Goal: Information Seeking & Learning: Find specific fact

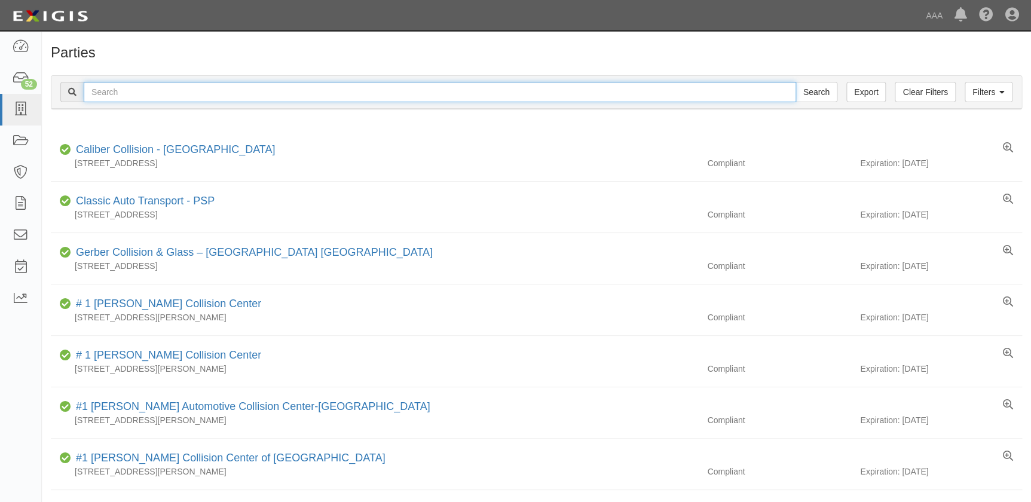
click at [280, 90] on input "text" at bounding box center [440, 92] width 713 height 20
paste input "Burbank Collision"
type input "Burbank Collision"
click at [796, 82] on input "Search" at bounding box center [817, 92] width 42 height 20
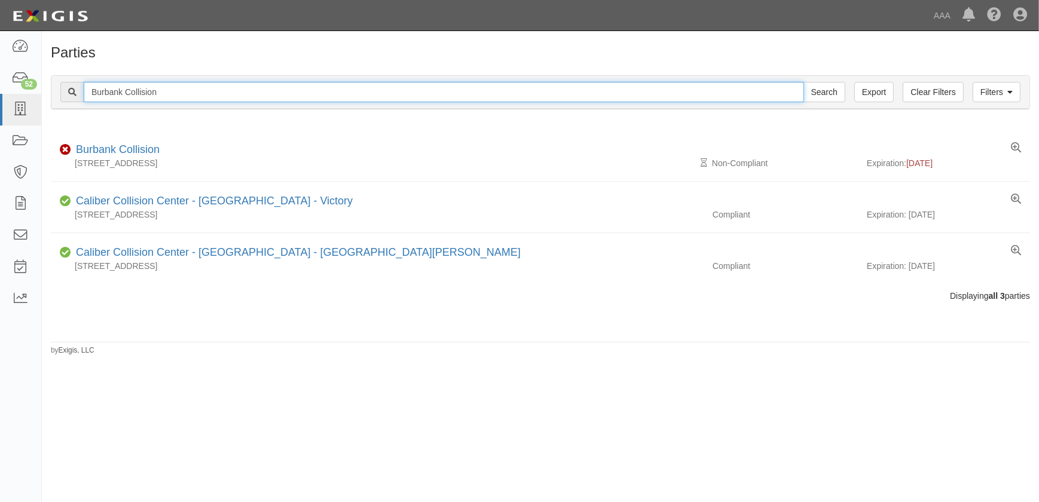
drag, startPoint x: 99, startPoint y: 100, endPoint x: 70, endPoint y: 83, distance: 33.2
click at [56, 100] on div "Filters Clear Filters Export Burbank Collision Search Filters" at bounding box center [540, 92] width 978 height 33
paste input "Cross Auto Body"
type input "Cross Auto Body"
click at [804, 82] on input "Search" at bounding box center [825, 92] width 42 height 20
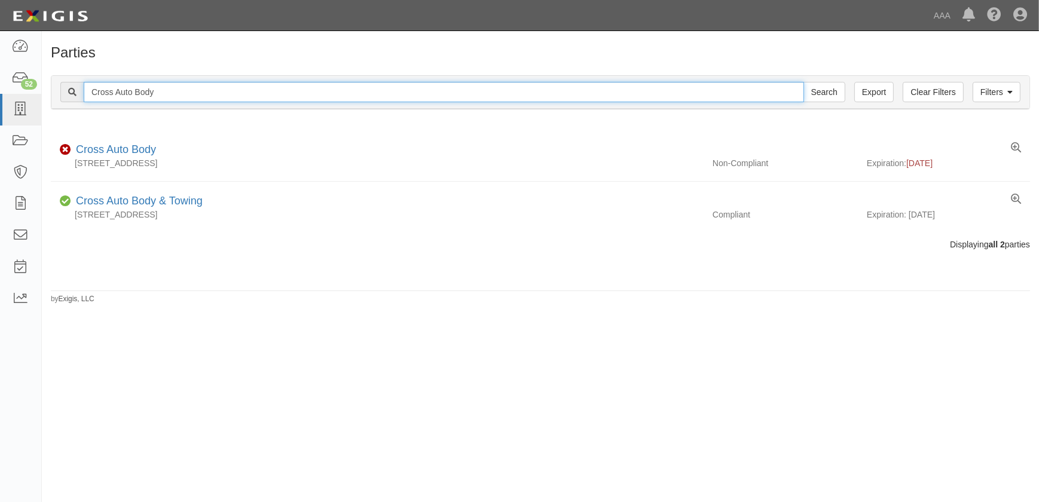
drag, startPoint x: 157, startPoint y: 90, endPoint x: 75, endPoint y: 70, distance: 85.0
click at [57, 88] on div "Filters Clear Filters Export Cross Auto Body Search Filters" at bounding box center [540, 92] width 978 height 33
paste input "Stone Brothers Collision"
type input "Stone Brothers Collision"
click at [804, 82] on input "Search" at bounding box center [825, 92] width 42 height 20
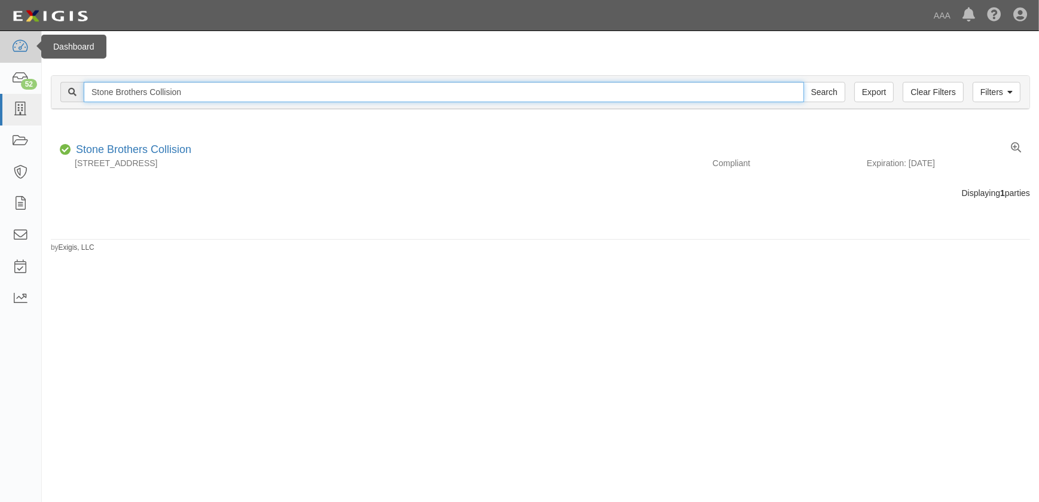
drag, startPoint x: 133, startPoint y: 99, endPoint x: 33, endPoint y: 60, distance: 107.4
click at [0, 111] on html "Toggle navigation Dashboard 52 Inbox Parties Agreements Coverages Documents Mes…" at bounding box center [519, 244] width 1039 height 488
paste input "Collision Unlimited Inc"
type input "Collision Unlimited Inc"
click at [804, 82] on input "Search" at bounding box center [825, 92] width 42 height 20
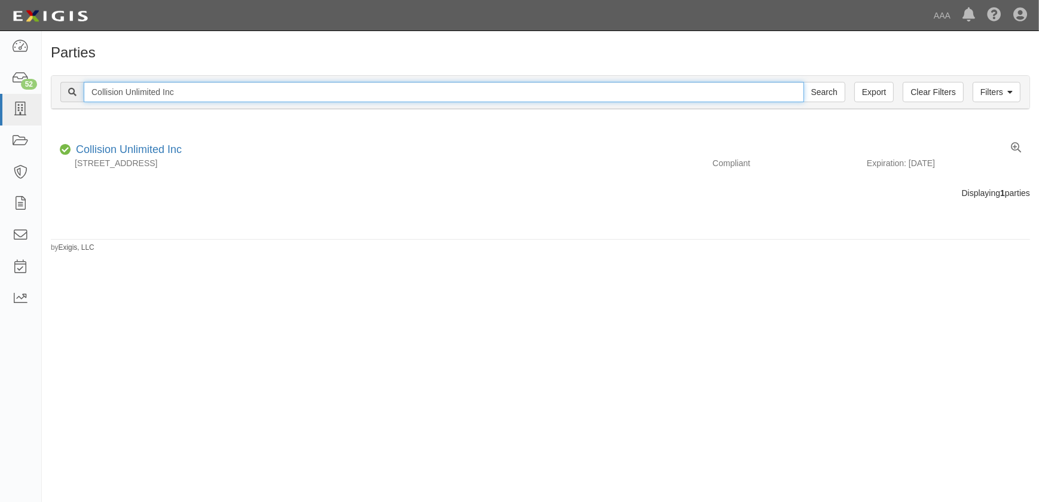
drag, startPoint x: 100, startPoint y: 86, endPoint x: 61, endPoint y: 65, distance: 44.1
click at [43, 100] on div "Filters Clear Filters Export Collision Unlimited Inc Search Filters Compliance …" at bounding box center [540, 93] width 997 height 55
paste input "Gobels Collision"
type input "Gobels Collision"
click at [804, 82] on input "Search" at bounding box center [825, 92] width 42 height 20
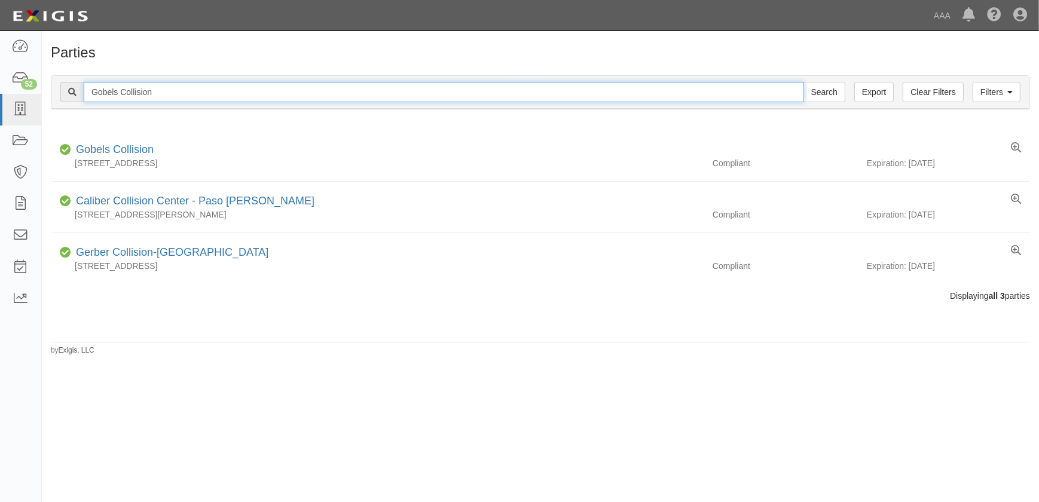
drag, startPoint x: 158, startPoint y: 90, endPoint x: 72, endPoint y: 98, distance: 86.5
click at [74, 100] on div "Gobels Collision Search" at bounding box center [452, 92] width 785 height 20
paste input "Bachman Collision Center"
type input "Bachman Collision Center"
click at [804, 82] on input "Search" at bounding box center [825, 92] width 42 height 20
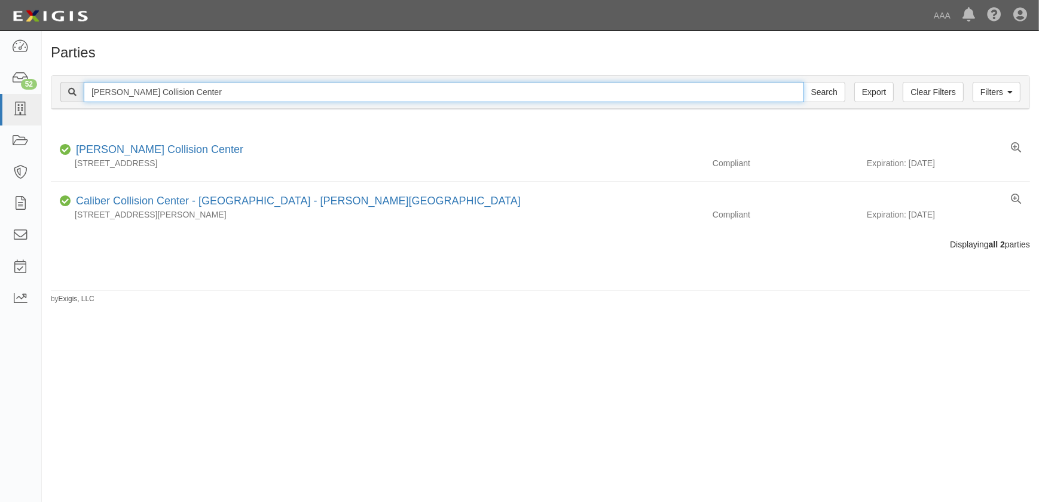
drag, startPoint x: 149, startPoint y: 96, endPoint x: -85, endPoint y: 111, distance: 234.3
click at [0, 111] on html "Toggle navigation Dashboard 52 Inbox Parties Agreements Coverages Documents Mes…" at bounding box center [519, 244] width 1039 height 488
paste input "rnett's Body Shop-Florence"
type input "Barnett's Body Shop-Florence"
click at [804, 82] on input "Search" at bounding box center [825, 92] width 42 height 20
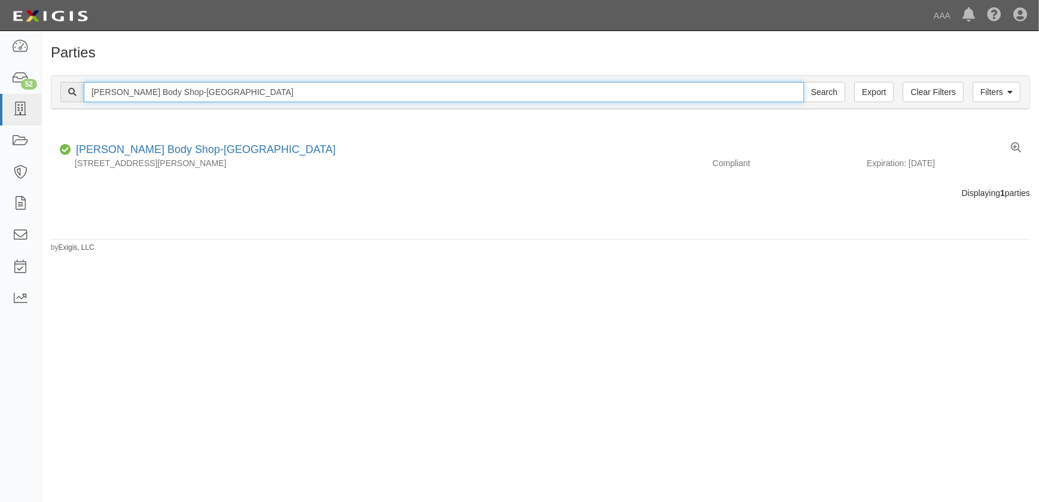
drag, startPoint x: 232, startPoint y: 91, endPoint x: 149, endPoint y: 106, distance: 84.4
click at [149, 106] on div "Filters Clear Filters Export [PERSON_NAME] Body Shop-[GEOGRAPHIC_DATA] Search F…" at bounding box center [540, 92] width 978 height 33
type input "[PERSON_NAME] Body"
click at [804, 82] on input "Search" at bounding box center [825, 92] width 42 height 20
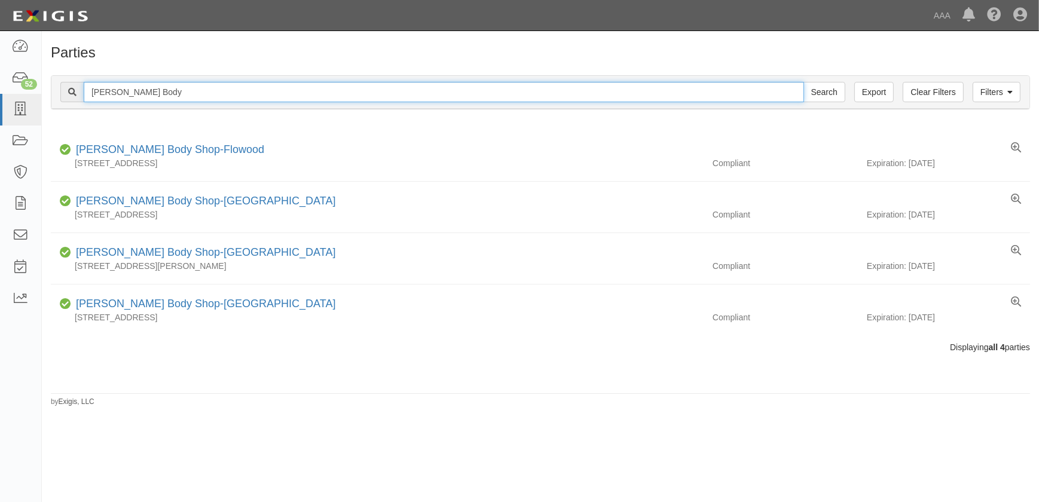
drag, startPoint x: 150, startPoint y: 91, endPoint x: 51, endPoint y: 80, distance: 99.3
click at [51, 96] on div "Filters Clear Filters Export Barnett's Body Search Filters" at bounding box center [540, 92] width 978 height 33
paste input "Casa Collision"
type input "Casa Collision"
click at [804, 82] on input "Search" at bounding box center [825, 92] width 42 height 20
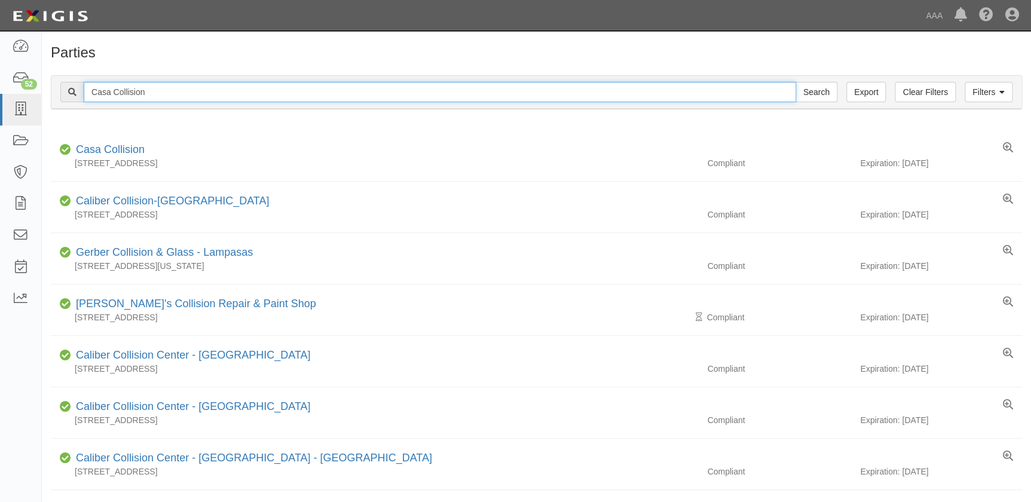
drag, startPoint x: 105, startPoint y: 99, endPoint x: 66, endPoint y: 104, distance: 39.8
click at [66, 104] on div "Filters Clear Filters Export Casa Collision Search Filters" at bounding box center [536, 92] width 970 height 33
click at [117, 91] on input "text" at bounding box center [440, 92] width 713 height 20
paste input "[PERSON_NAME]'s Collision Repair & Paint Shop"
type input "[PERSON_NAME]'s Collision Repair & Paint Shop"
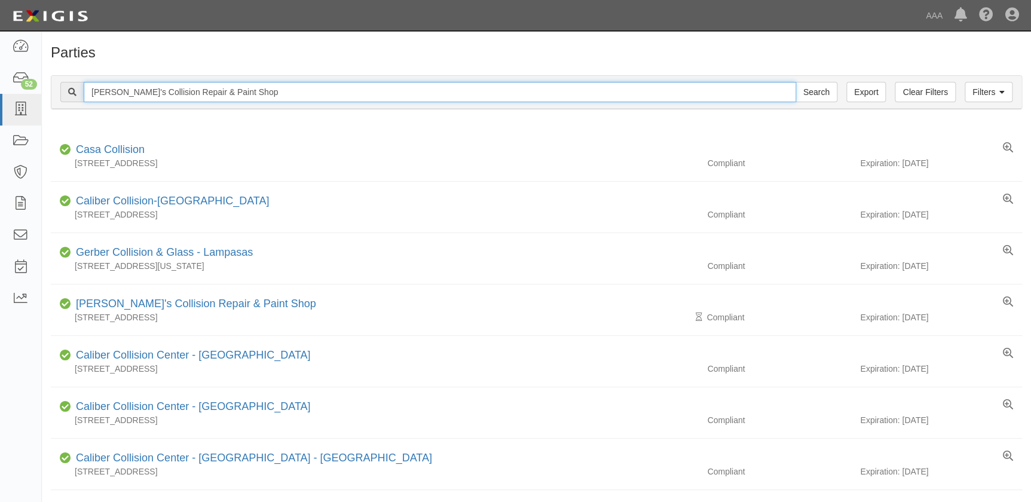
click at [796, 82] on input "Search" at bounding box center [817, 92] width 42 height 20
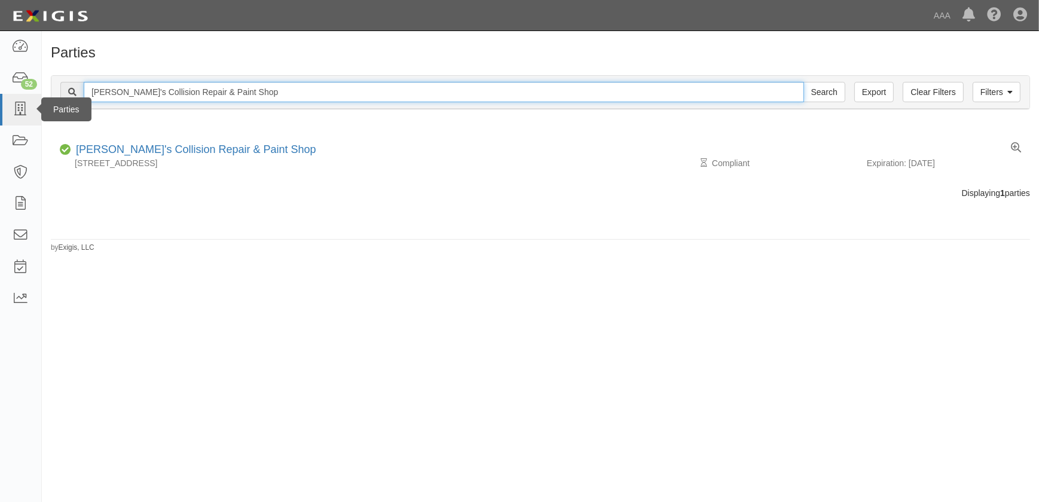
drag, startPoint x: 123, startPoint y: 102, endPoint x: 35, endPoint y: 110, distance: 88.9
click at [35, 110] on body "Toggle navigation Dashboard 52 Inbox Parties Agreements Coverages Documents Mes…" at bounding box center [519, 244] width 1039 height 488
click at [303, 86] on input "Cesare's Collision Repair & Paint Shop" at bounding box center [444, 92] width 721 height 20
drag, startPoint x: 265, startPoint y: 95, endPoint x: 52, endPoint y: 115, distance: 214.4
click at [52, 115] on div "Filters Clear Filters Export Cesare's Collision Repair & Paint Shop Search Filt…" at bounding box center [540, 93] width 997 height 55
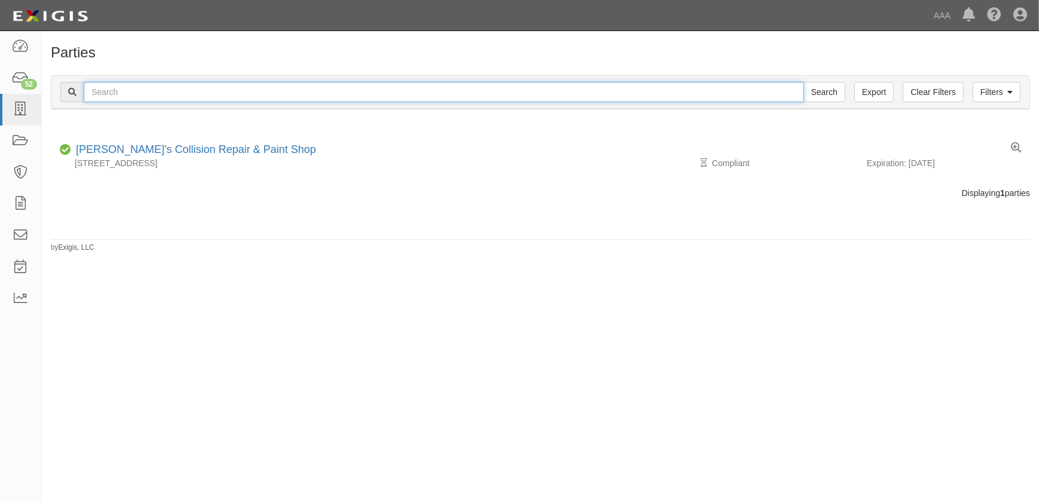
paste input "Charlie's Collision Center Inc"
type input "Charlie's Collision Center Inc"
click at [804, 82] on input "Search" at bounding box center [825, 92] width 42 height 20
drag, startPoint x: 123, startPoint y: 85, endPoint x: 76, endPoint y: 64, distance: 51.7
click at [48, 90] on div "Filters Clear Filters Export Charlie's Collision Center Inc Search Filters Comp…" at bounding box center [540, 93] width 997 height 55
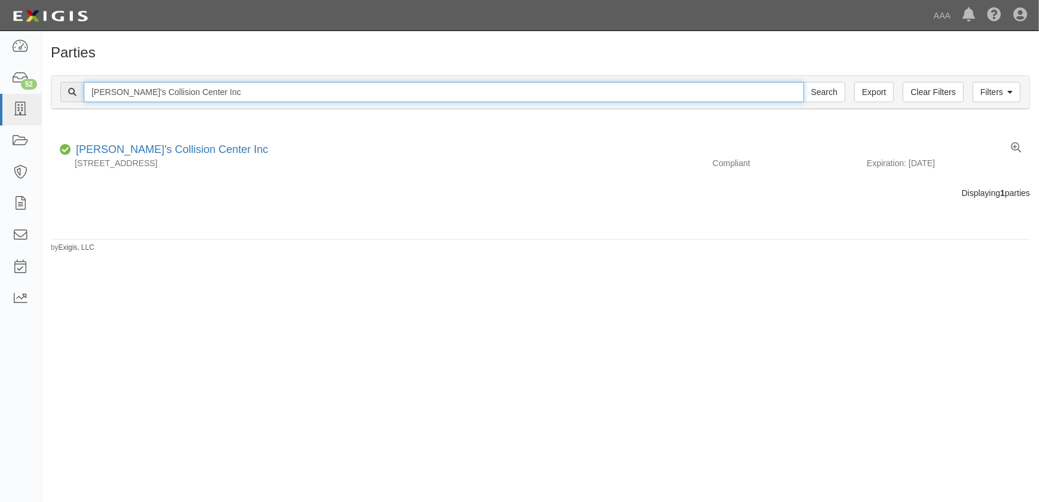
paste input "oleman's Collision Center"
type input "Coleman's Collision Center"
click at [804, 82] on input "Search" at bounding box center [825, 92] width 42 height 20
drag, startPoint x: 110, startPoint y: 100, endPoint x: 40, endPoint y: 102, distance: 70.0
click at [44, 103] on div "Filters Clear Filters Export Coleman's Collision Center Search Filters Complian…" at bounding box center [540, 93] width 997 height 55
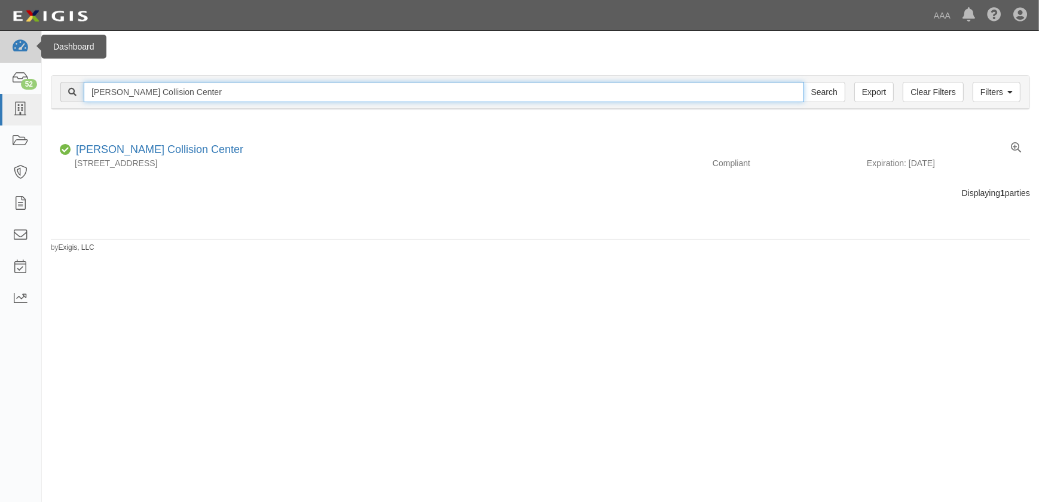
paste input "rossroads Collision"
type input "Crossroads Collision"
click at [804, 82] on input "Search" at bounding box center [825, 92] width 42 height 20
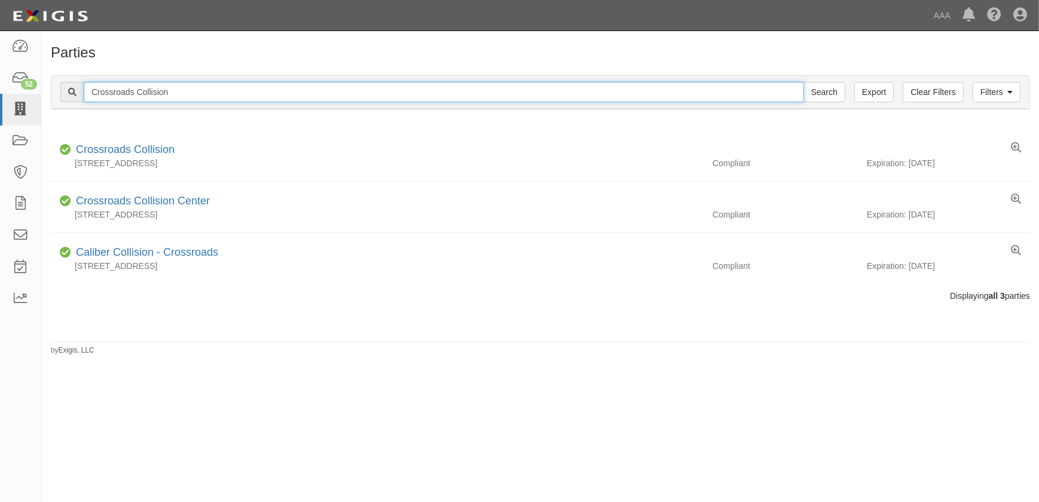
drag, startPoint x: 180, startPoint y: 90, endPoint x: 89, endPoint y: 44, distance: 101.6
click at [3, 90] on body "Toggle navigation Dashboard 52 Inbox Parties Agreements Coverages Documents Mes…" at bounding box center [519, 244] width 1039 height 488
paste input "wn Collision Center-[GEOGRAPHIC_DATA]"
type input "Crown Collision"
click at [804, 82] on input "Search" at bounding box center [825, 92] width 42 height 20
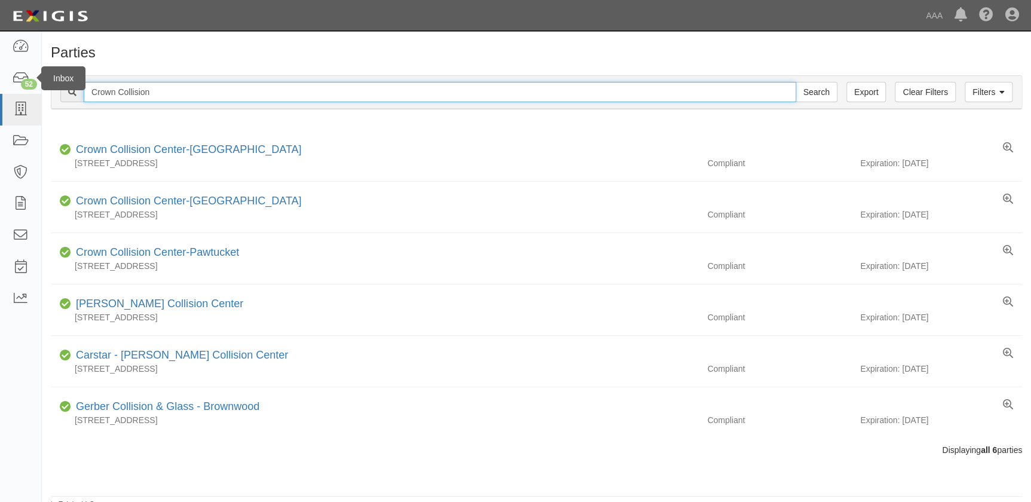
drag, startPoint x: 141, startPoint y: 90, endPoint x: 61, endPoint y: 70, distance: 82.1
click at [32, 91] on body "Toggle navigation Dashboard 52 Inbox Parties Agreements Coverages Documents Mes…" at bounding box center [515, 255] width 1031 height 510
paste input "[PERSON_NAME] Chevrolet"
type input "[PERSON_NAME] Chevrolet"
click at [796, 82] on input "Search" at bounding box center [817, 92] width 42 height 20
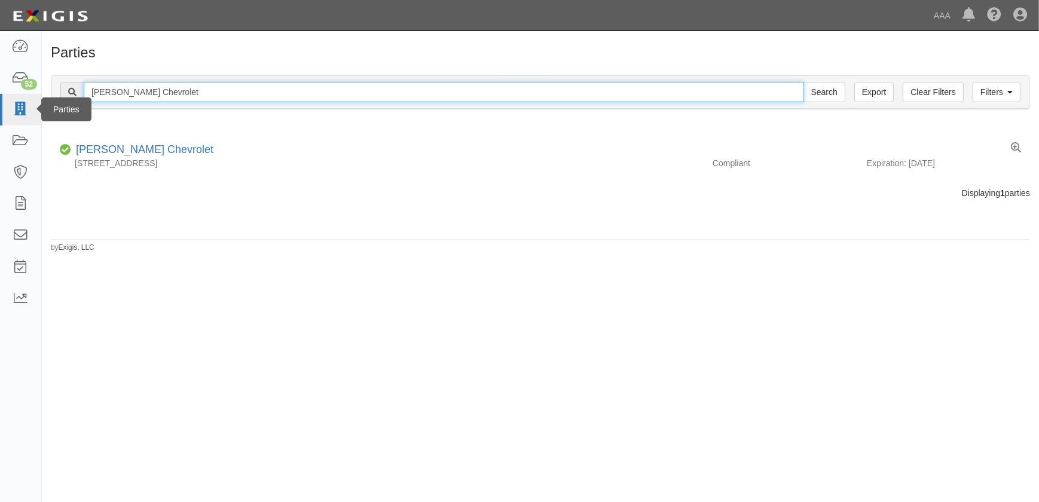
drag, startPoint x: 59, startPoint y: 95, endPoint x: 38, endPoint y: 97, distance: 21.1
click at [38, 97] on body "Toggle navigation Dashboard 52 Inbox Parties Agreements Coverages Documents Mes…" at bounding box center [519, 244] width 1039 height 488
paste input "Fairway Ford"
type input "Fairway Ford"
click at [804, 82] on input "Search" at bounding box center [825, 92] width 42 height 20
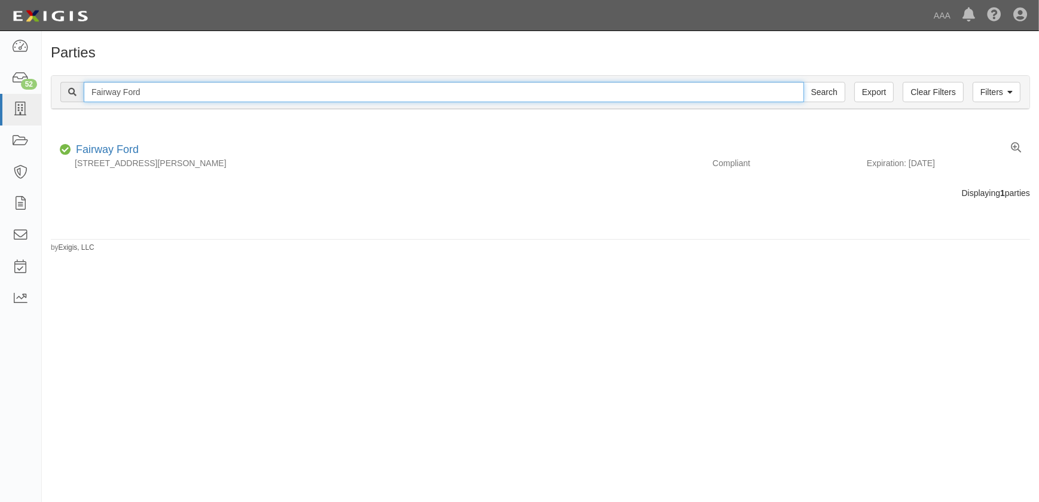
drag, startPoint x: 84, startPoint y: 93, endPoint x: 46, endPoint y: 98, distance: 38.6
click at [46, 98] on div "Filters Clear Filters Export Fairway Ford Search Filters Compliance Status Comp…" at bounding box center [540, 93] width 997 height 55
paste input "ix Auto - El Monte"
type input "Fix Auto - El Monte"
click at [804, 82] on input "Search" at bounding box center [825, 92] width 42 height 20
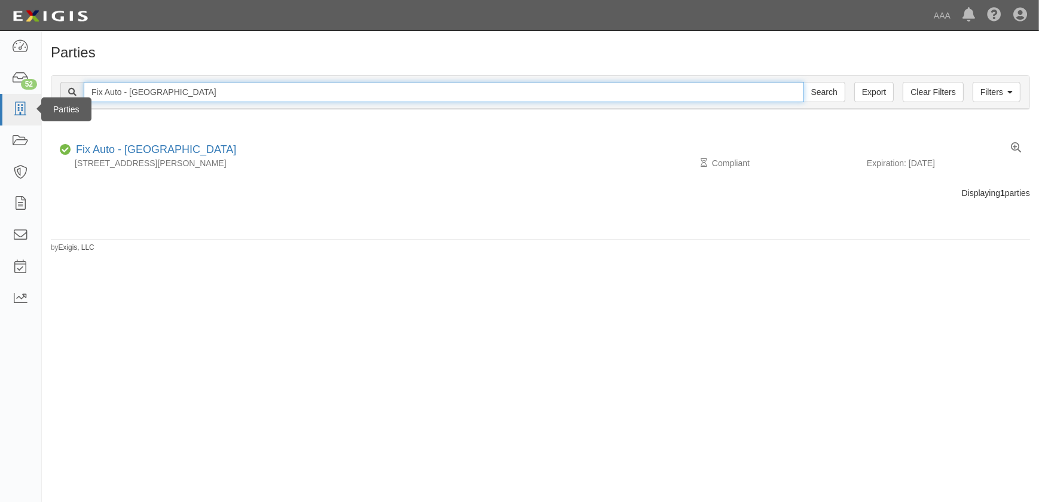
drag, startPoint x: 202, startPoint y: 90, endPoint x: 22, endPoint y: 99, distance: 179.6
click at [28, 102] on body "Toggle navigation Dashboard 52 Inbox Parties Agreements Coverages Documents Mes…" at bounding box center [519, 244] width 1039 height 488
paste input "Lemon Grove"
type input "Fix Auto - [GEOGRAPHIC_DATA]"
click at [804, 82] on input "Search" at bounding box center [825, 92] width 42 height 20
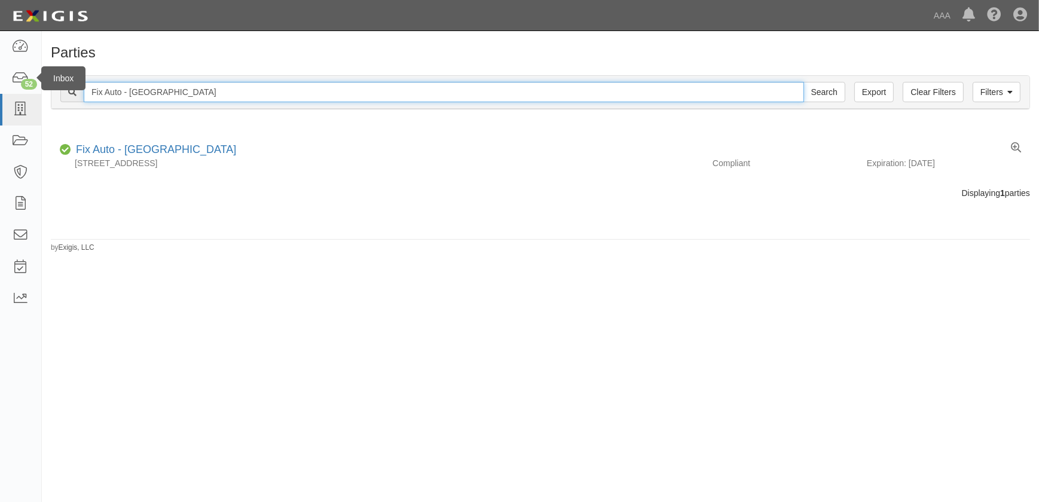
drag, startPoint x: 202, startPoint y: 93, endPoint x: 42, endPoint y: 84, distance: 159.3
click at [32, 106] on body "Toggle navigation Dashboard 52 Inbox Parties Agreements Coverages Documents Mes…" at bounding box center [519, 244] width 1039 height 488
paste input "Poway"
type input "Fix Auto - Poway"
click at [804, 82] on input "Search" at bounding box center [825, 92] width 42 height 20
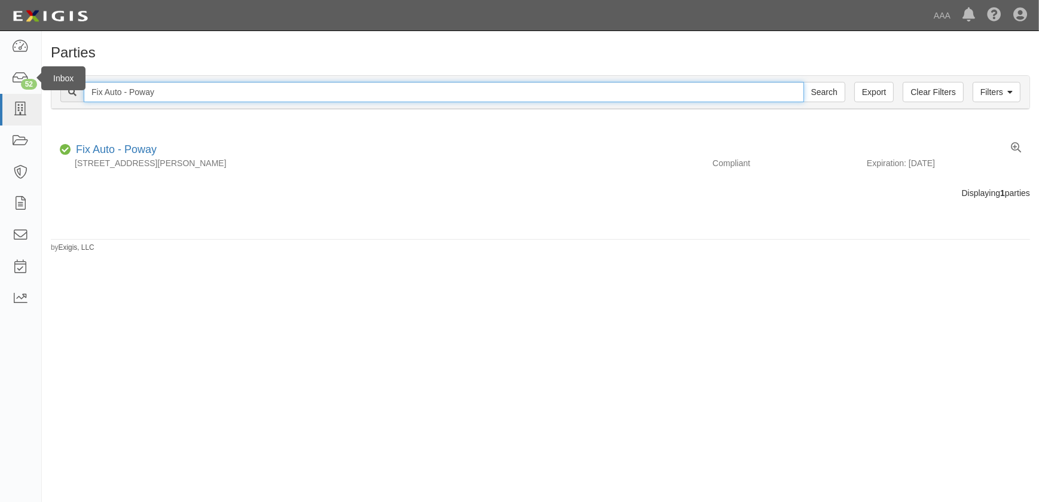
drag, startPoint x: 143, startPoint y: 92, endPoint x: 58, endPoint y: 74, distance: 86.8
click at [35, 96] on body "Toggle navigation Dashboard 52 Inbox Parties Agreements Coverages Documents Mes…" at bounding box center [519, 244] width 1039 height 488
paste input "Honda World"
type input "Honda World"
click at [804, 82] on input "Search" at bounding box center [825, 92] width 42 height 20
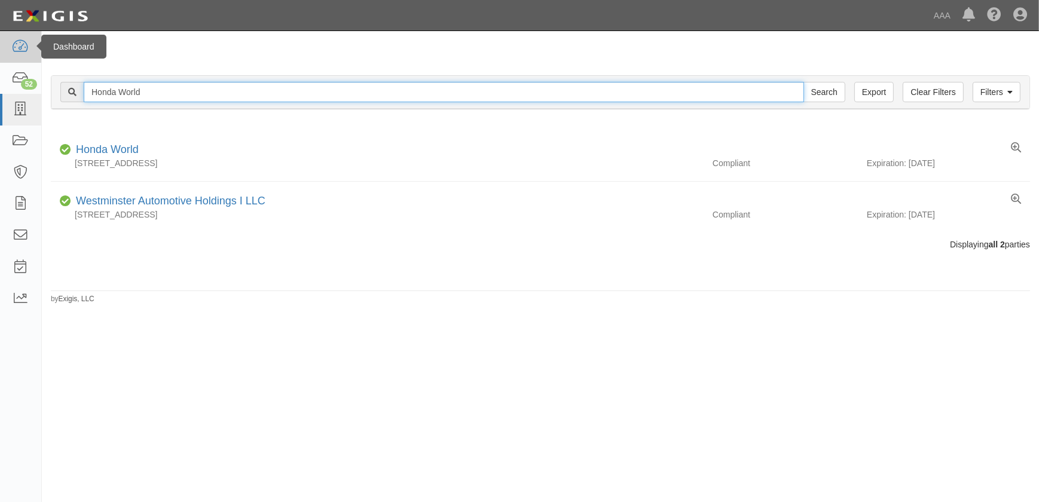
drag, startPoint x: 152, startPoint y: 91, endPoint x: 12, endPoint y: 54, distance: 144.7
click at [44, 94] on div "Filters Clear Filters Export Honda World Search Filters Compliance Status Compl…" at bounding box center [540, 93] width 997 height 55
paste input "J C Auto Body"
type input "J C Auto Body"
click at [804, 82] on input "Search" at bounding box center [825, 92] width 42 height 20
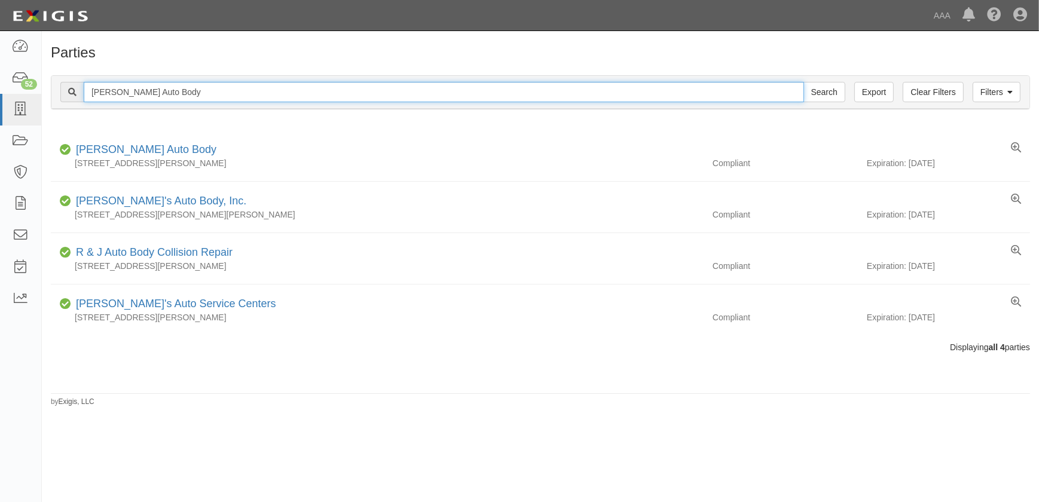
drag, startPoint x: 151, startPoint y: 90, endPoint x: 99, endPoint y: 55, distance: 62.0
click at [44, 89] on div "Filters Clear Filters Export [PERSON_NAME] Auto Body Search Filters Compliance …" at bounding box center [540, 93] width 997 height 55
paste input "ays Auto Sales Inc"
type input "Jays Auto Sales Inc"
click at [804, 82] on input "Search" at bounding box center [825, 92] width 42 height 20
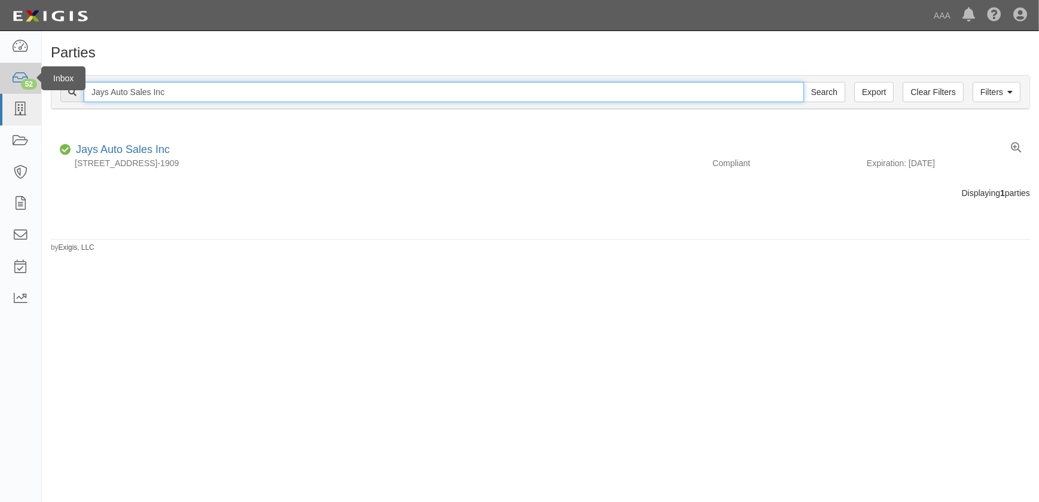
drag, startPoint x: 149, startPoint y: 94, endPoint x: 25, endPoint y: 78, distance: 125.4
click at [38, 97] on body "Toggle navigation Dashboard 52 Inbox Parties Agreements Coverages Documents Mes…" at bounding box center [519, 244] width 1039 height 488
paste input "im Butler Linn Chevrolet"
type input "Jim Butler Linn Chevrolet"
click at [804, 82] on input "Search" at bounding box center [825, 92] width 42 height 20
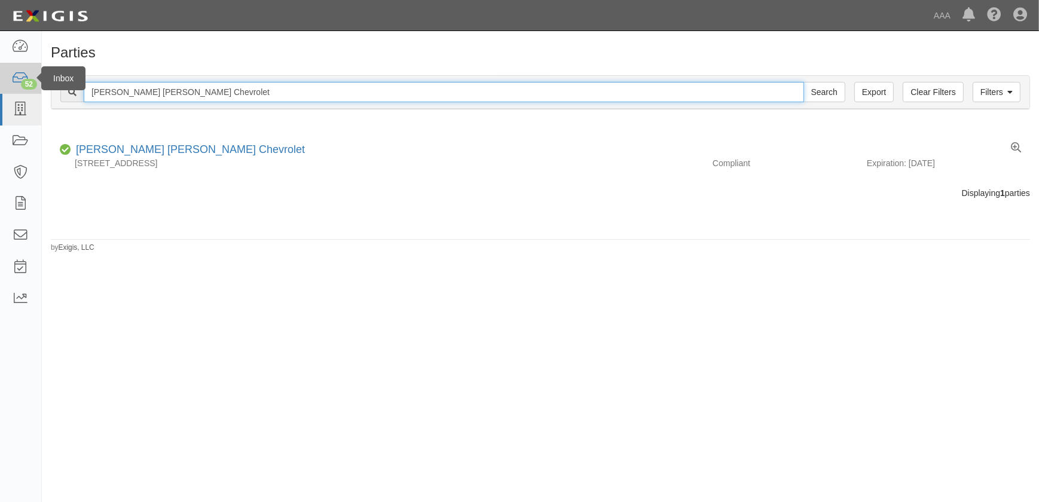
drag, startPoint x: 162, startPoint y: 87, endPoint x: 6, endPoint y: 92, distance: 156.1
click at [8, 94] on body "Toggle navigation Dashboard 52 Inbox Parties Agreements Coverages Documents Mes…" at bounding box center [519, 244] width 1039 height 488
paste input "Kraftsman Autobody"
type input "Kraftsman Autobody"
click at [804, 82] on input "Search" at bounding box center [825, 92] width 42 height 20
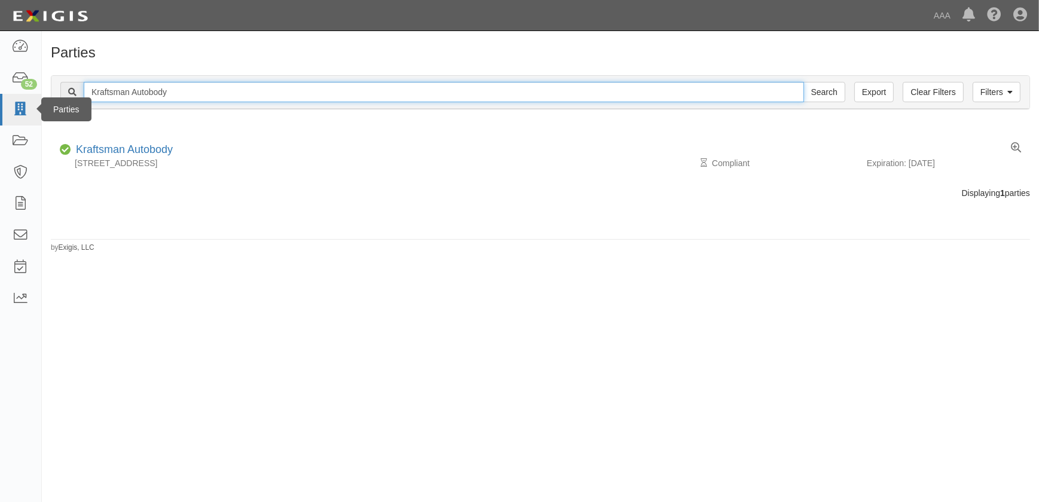
drag, startPoint x: 173, startPoint y: 88, endPoint x: 38, endPoint y: 96, distance: 136.0
click at [38, 96] on body "Toggle navigation Dashboard 52 Inbox Parties Agreements Coverages Documents Mes…" at bounding box center [519, 244] width 1039 height 488
paste input "[PERSON_NAME] & Son"
type input "[PERSON_NAME] & Son"
click at [804, 82] on input "Search" at bounding box center [825, 92] width 42 height 20
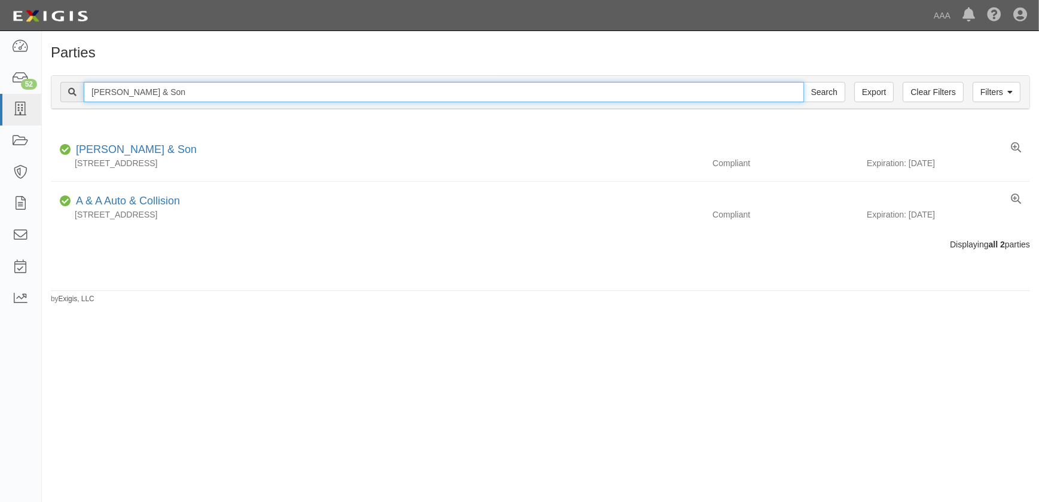
drag, startPoint x: -12, startPoint y: 93, endPoint x: -30, endPoint y: 83, distance: 20.6
click at [0, 83] on html "Toggle navigation Dashboard 52 Inbox Parties Agreements Coverages Documents Mes…" at bounding box center [519, 244] width 1039 height 488
paste input "Norm Reeves Collision - Irvine"
type input "Norm Reeves Collision - Irvine"
click at [804, 82] on input "Search" at bounding box center [825, 92] width 42 height 20
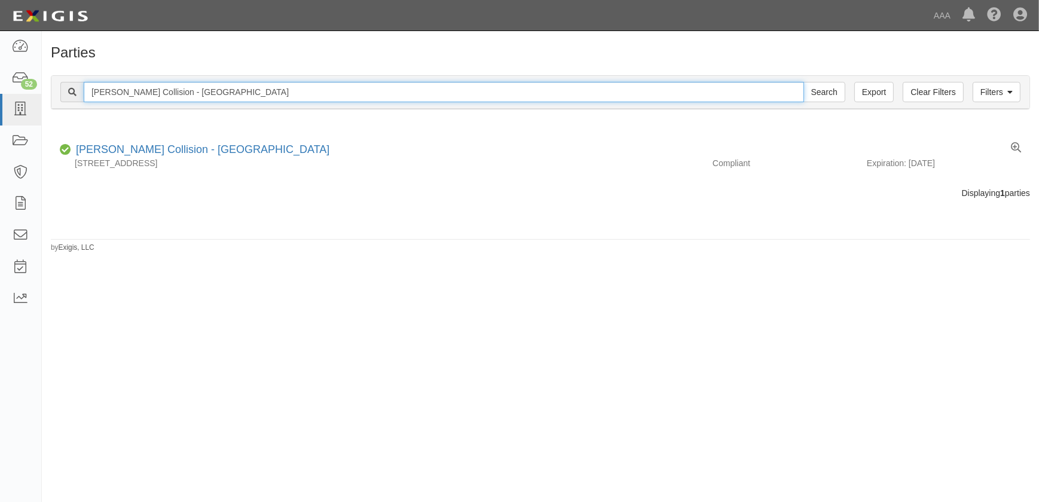
drag, startPoint x: 242, startPoint y: 88, endPoint x: -17, endPoint y: 74, distance: 259.3
click at [0, 74] on html "Toggle navigation Dashboard 52 Inbox Parties Agreements Coverages Documents Mes…" at bounding box center [519, 244] width 1039 height 488
paste input "Toyota - [GEOGRAPHIC_DATA]"
type input "[PERSON_NAME] Toyota - [GEOGRAPHIC_DATA]"
click at [804, 82] on input "Search" at bounding box center [825, 92] width 42 height 20
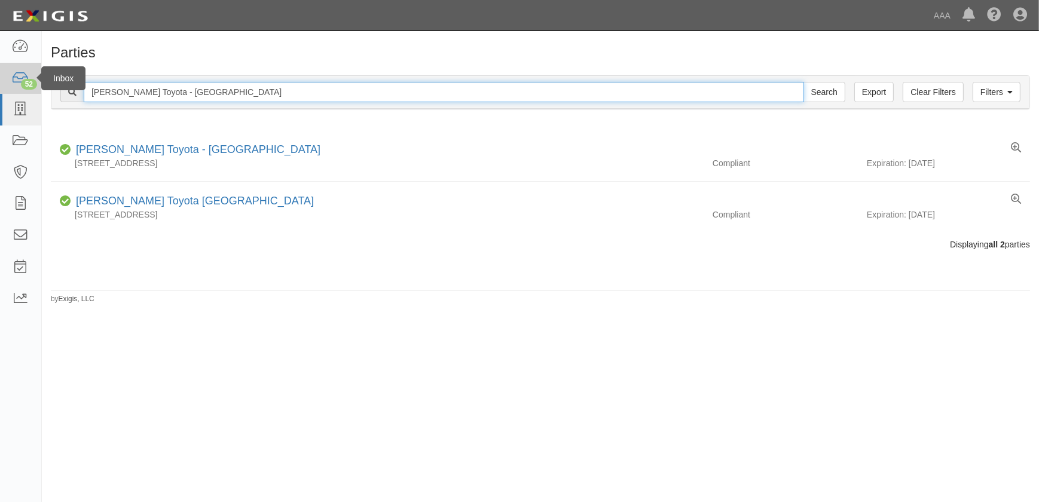
drag, startPoint x: 236, startPoint y: 88, endPoint x: 0, endPoint y: 87, distance: 235.6
click at [16, 96] on body "Toggle navigation Dashboard 52 Inbox Parties Agreements Coverages Documents Mes…" at bounding box center [519, 244] width 1039 height 488
paste input "[PERSON_NAME] GMC"
type input "[PERSON_NAME] GMC"
click at [804, 82] on input "Search" at bounding box center [825, 92] width 42 height 20
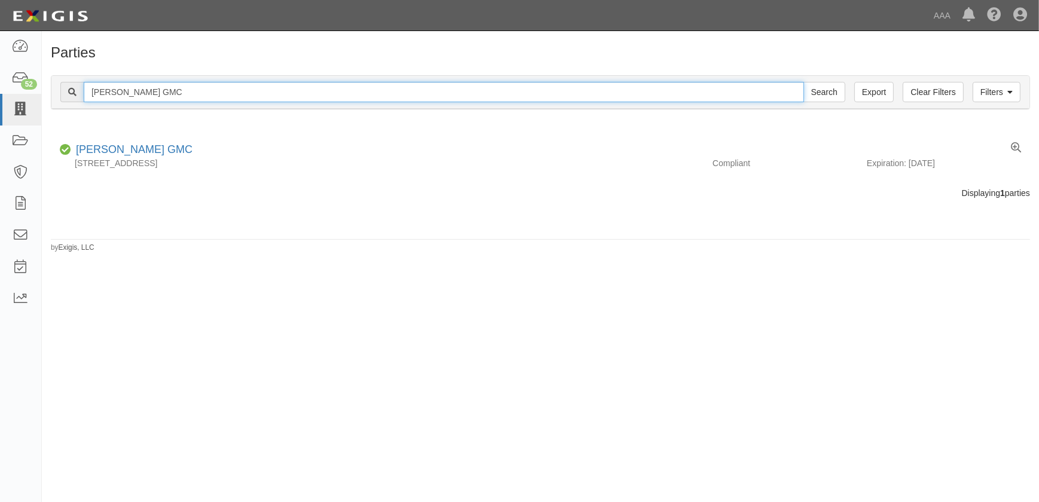
drag, startPoint x: 176, startPoint y: 90, endPoint x: 0, endPoint y: 6, distance: 194.7
click at [0, 84] on html "Toggle navigation Dashboard 52 Inbox Parties Agreements Coverages Documents Mes…" at bounding box center [519, 244] width 1039 height 488
paste input "[PERSON_NAME] Ford"
type input "[PERSON_NAME] Ford"
click at [804, 82] on input "Search" at bounding box center [825, 92] width 42 height 20
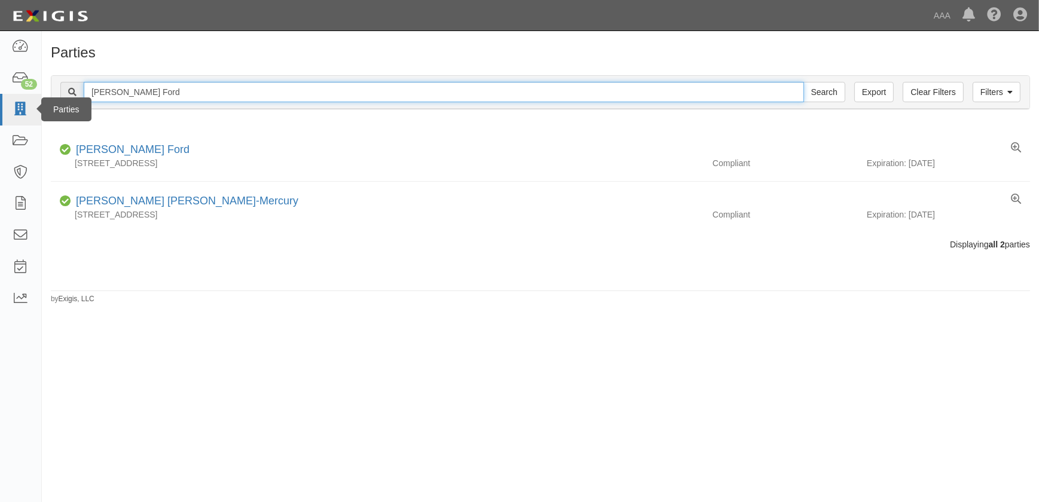
drag, startPoint x: 158, startPoint y: 90, endPoint x: 17, endPoint y: 59, distance: 143.8
click at [10, 99] on body "Toggle navigation Dashboard 52 Inbox Parties Agreements Coverages Documents Mes…" at bounding box center [519, 244] width 1039 height 488
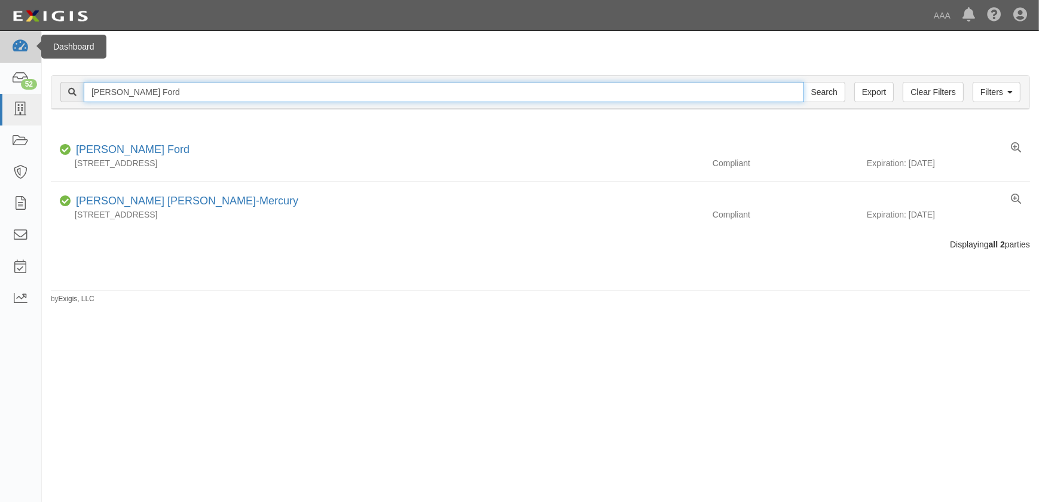
paste input "ortsmouth Autobody"
type input "Portsmouth Autobody"
click at [804, 82] on input "Search" at bounding box center [825, 92] width 42 height 20
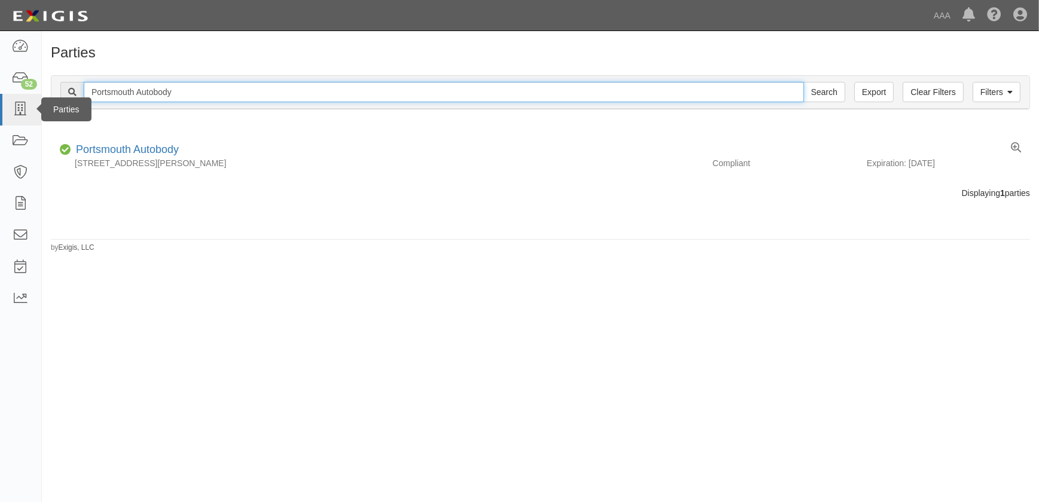
drag, startPoint x: 132, startPoint y: 95, endPoint x: 3, endPoint y: 83, distance: 129.7
click at [32, 103] on body "Toggle navigation Dashboard 52 Inbox Parties Agreements Coverages Documents Mes…" at bounding box center [519, 244] width 1039 height 488
paste input "restige Auto Body Inc"
type input "Prestige Auto Body Inc"
click at [804, 82] on input "Search" at bounding box center [825, 92] width 42 height 20
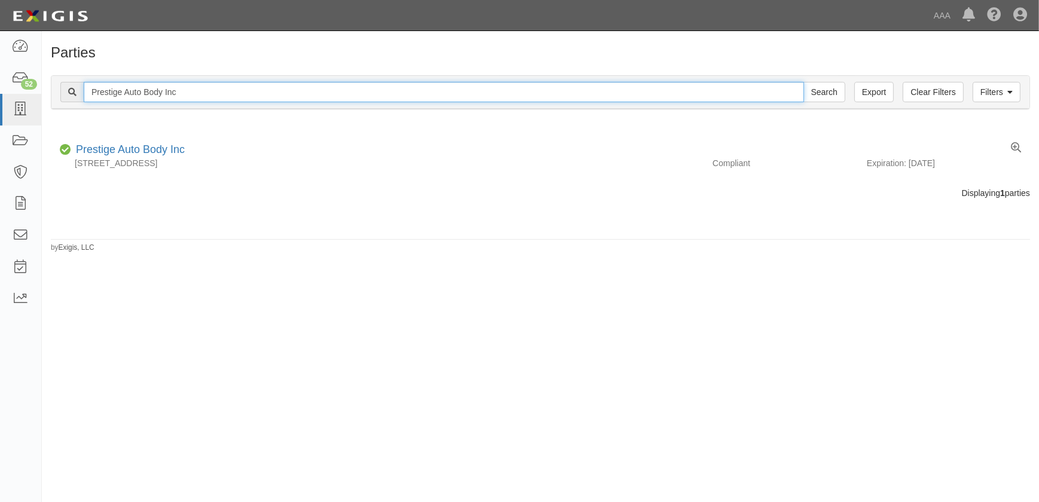
drag, startPoint x: 157, startPoint y: 96, endPoint x: 42, endPoint y: 112, distance: 116.0
click at [44, 112] on div "Filters Clear Filters Export Prestige Auto Body Inc Search Filters Compliance S…" at bounding box center [540, 93] width 997 height 55
paste input "otech Electronics"
type input "Protech Electronics"
click at [804, 82] on input "Search" at bounding box center [825, 92] width 42 height 20
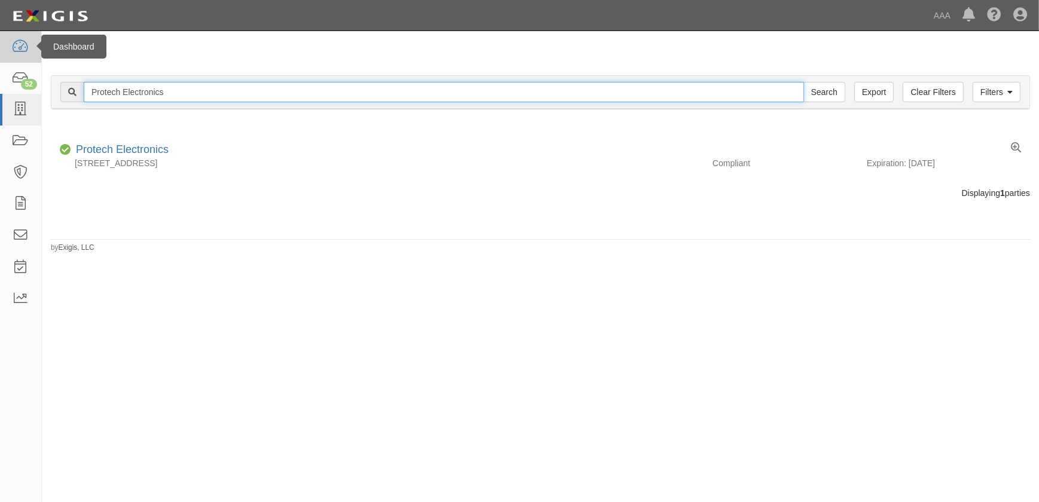
drag, startPoint x: 116, startPoint y: 102, endPoint x: 16, endPoint y: 48, distance: 113.4
click at [19, 102] on body "Toggle navigation Dashboard 52 Inbox Parties Agreements Coverages Documents Mes…" at bounding box center [519, 244] width 1039 height 488
paste input "Rotunda's Collision Center"
type input "Rotunda's Collision Center"
click at [804, 82] on input "Search" at bounding box center [825, 92] width 42 height 20
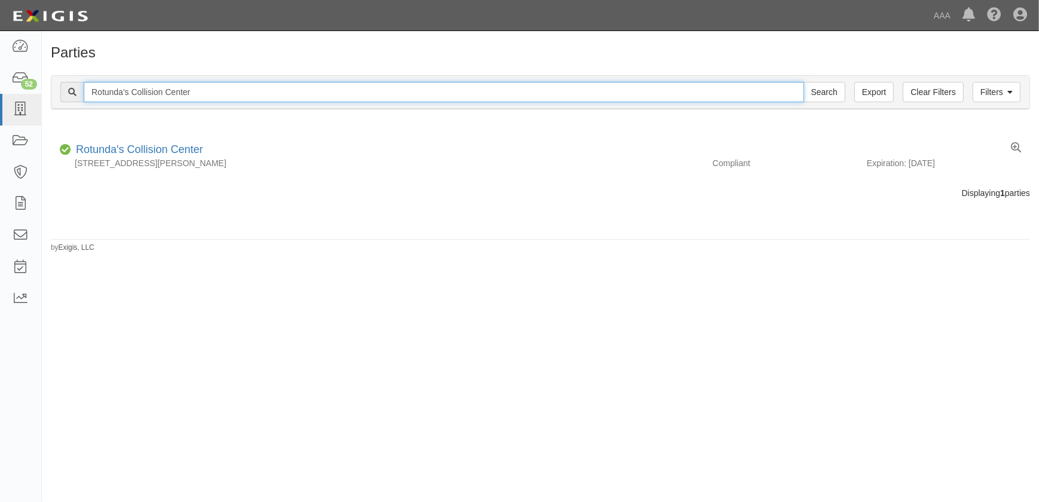
drag, startPoint x: 202, startPoint y: 87, endPoint x: -6, endPoint y: 84, distance: 208.1
click at [0, 84] on html "Toggle navigation Dashboard 52 Inbox Parties Agreements Coverages Documents Mes…" at bounding box center [519, 244] width 1039 height 488
paste input "P Bell Collision"
type input "[PERSON_NAME] Collision"
click at [804, 82] on input "Search" at bounding box center [825, 92] width 42 height 20
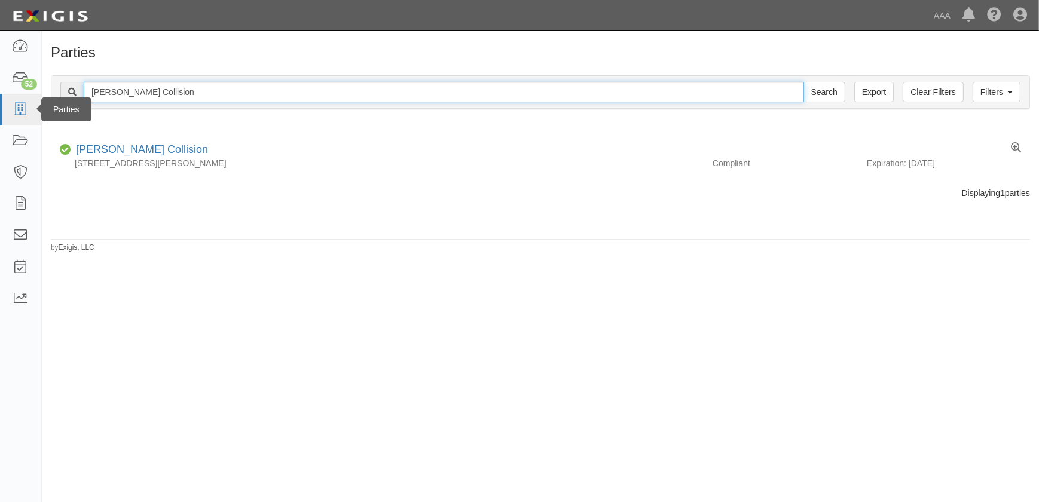
drag, startPoint x: 204, startPoint y: 96, endPoint x: 6, endPoint y: 103, distance: 198.7
click at [23, 108] on body "Toggle navigation Dashboard 52 Inbox Parties Agreements Coverages Documents Mes…" at bounding box center [519, 244] width 1039 height 488
paste input "Schaefer Auto Body-Crestwood"
type input "Schaefer Auto Body"
click input "Search"
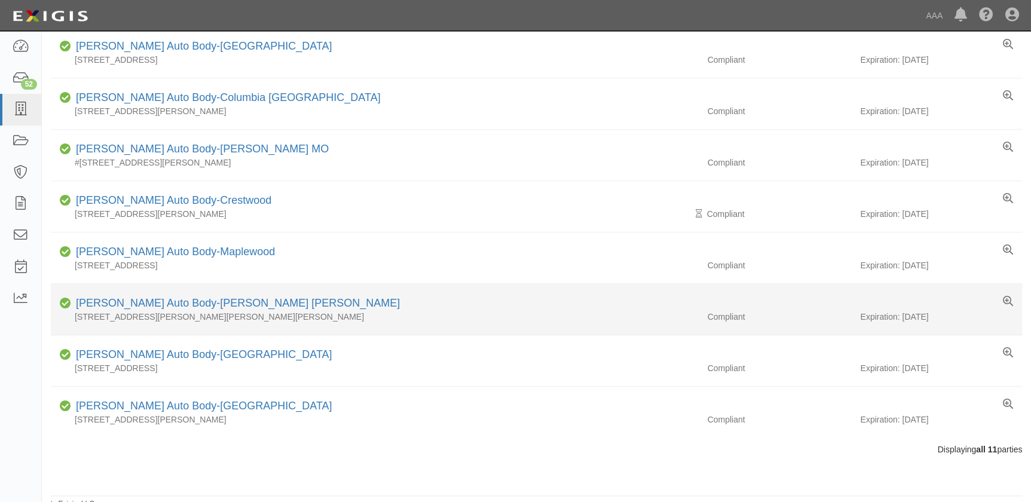
scroll to position [264, 0]
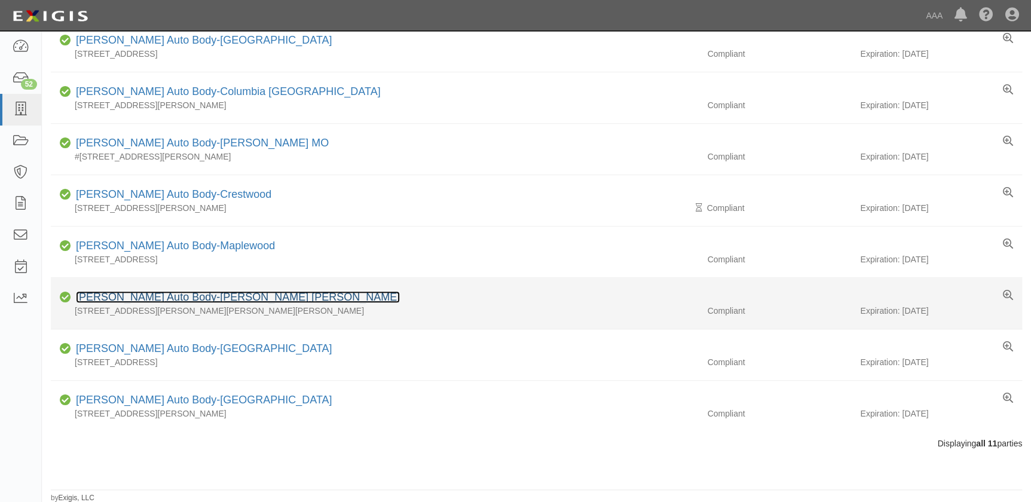
click at [197, 295] on link "[PERSON_NAME] Auto Body-[PERSON_NAME] [PERSON_NAME]" at bounding box center [238, 297] width 324 height 12
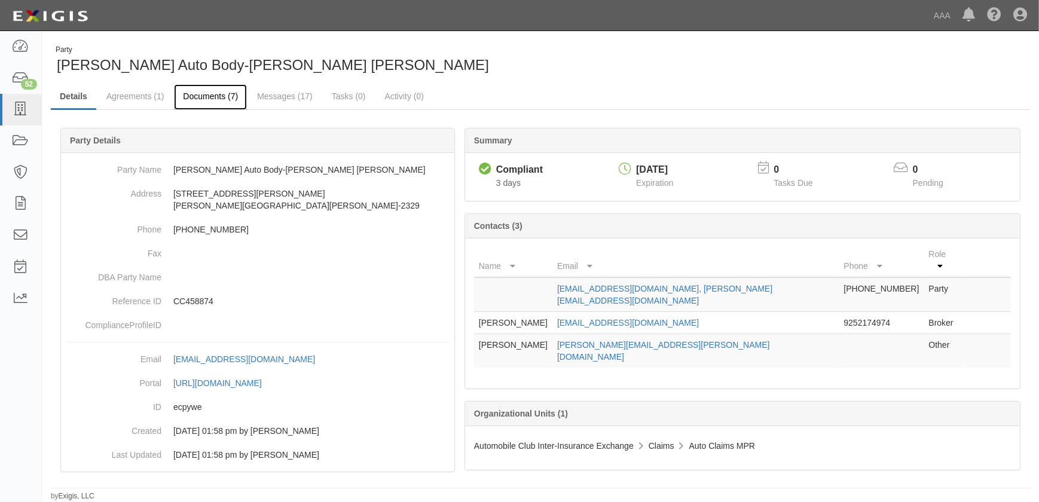
click at [200, 97] on link "Documents (7)" at bounding box center [210, 97] width 73 height 26
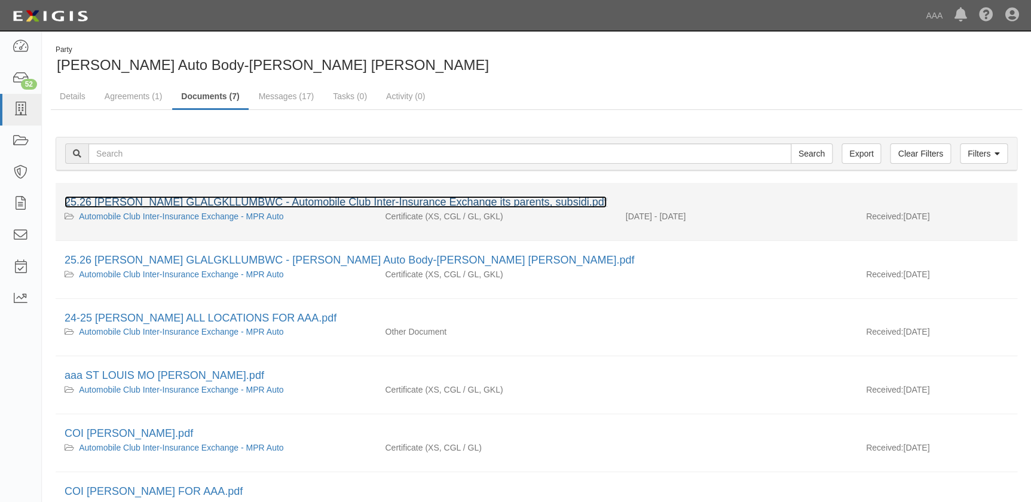
click at [212, 205] on link "25.26 [PERSON_NAME] GLALGKLLUMBWC - Automobile Club Inter-Insurance Exchange it…" at bounding box center [336, 202] width 542 height 12
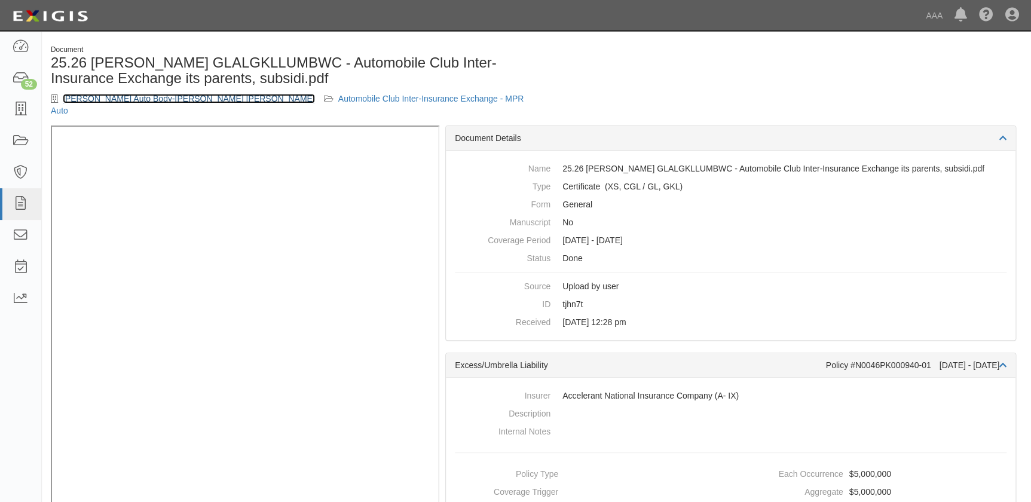
click at [132, 96] on link "[PERSON_NAME] Auto Body-[PERSON_NAME] [PERSON_NAME]" at bounding box center [189, 99] width 252 height 10
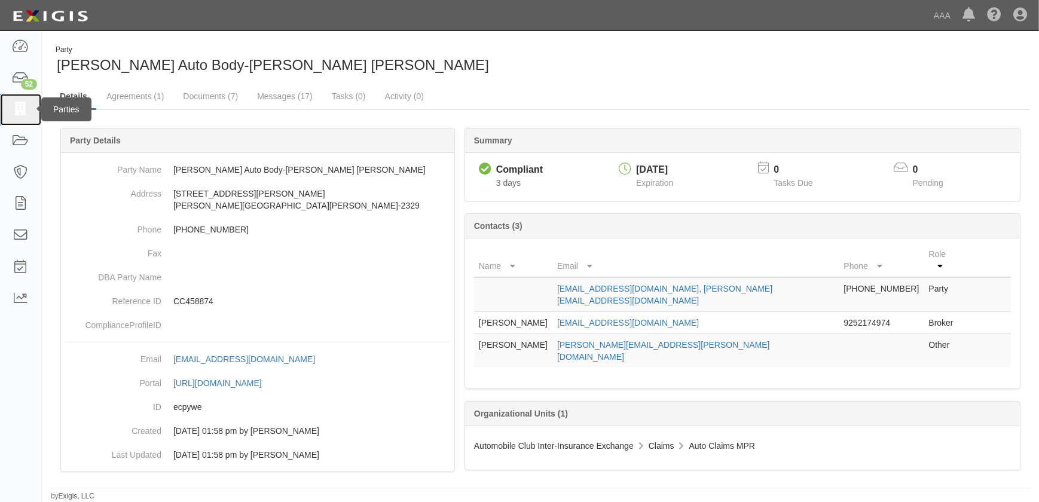
click at [24, 110] on icon at bounding box center [20, 110] width 17 height 14
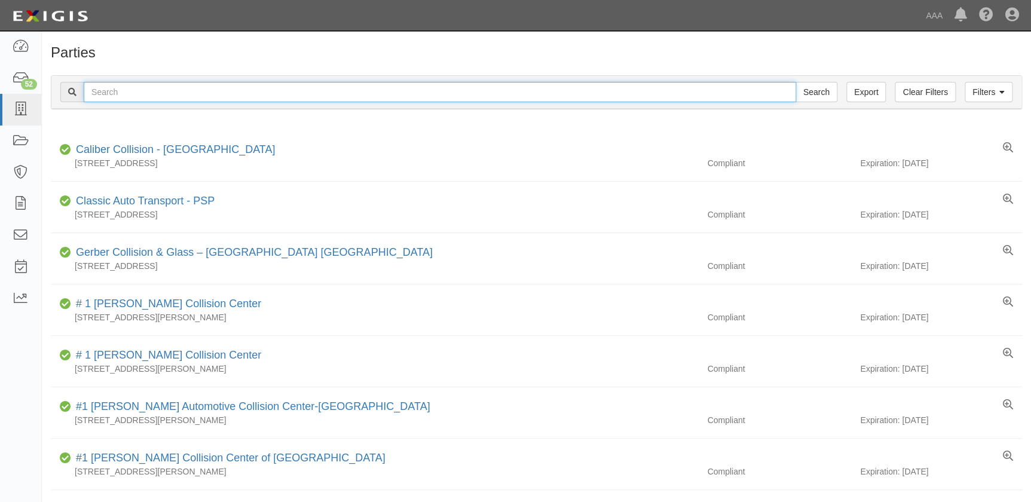
click at [139, 91] on input "text" at bounding box center [440, 92] width 713 height 20
paste input "[PERSON_NAME] Auto Body"
type input "[PERSON_NAME] Auto Body"
click at [796, 82] on input "Search" at bounding box center [817, 92] width 42 height 20
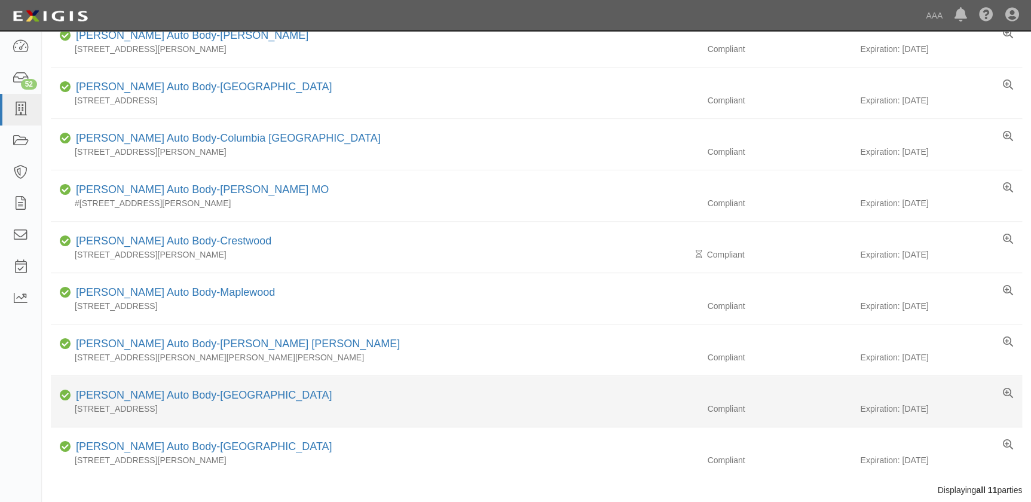
scroll to position [264, 0]
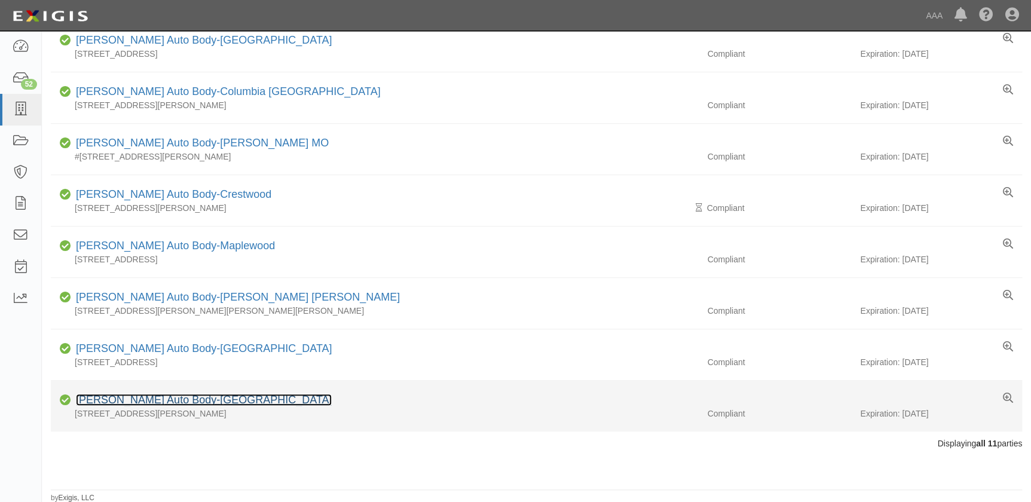
click at [197, 402] on link "[PERSON_NAME] Auto Body-[GEOGRAPHIC_DATA]" at bounding box center [204, 400] width 256 height 12
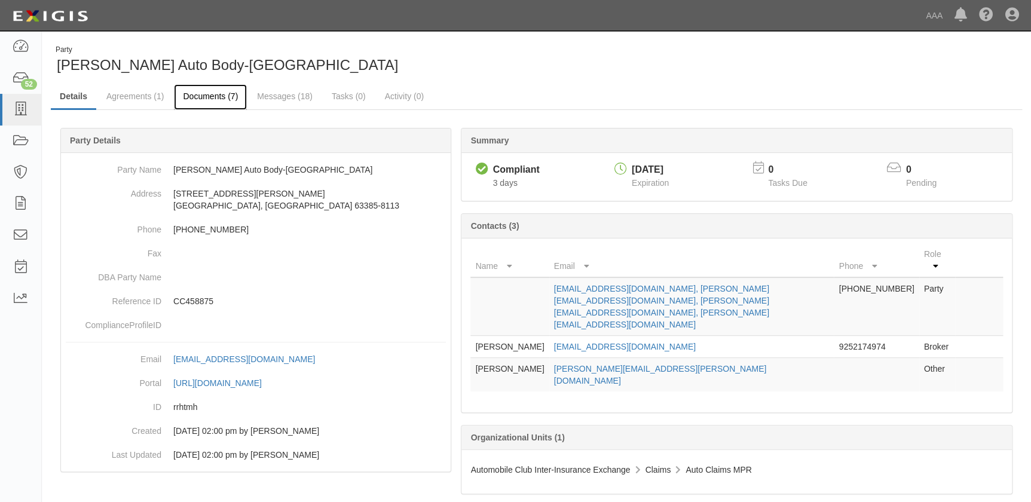
click at [197, 97] on link "Documents (7)" at bounding box center [210, 97] width 73 height 26
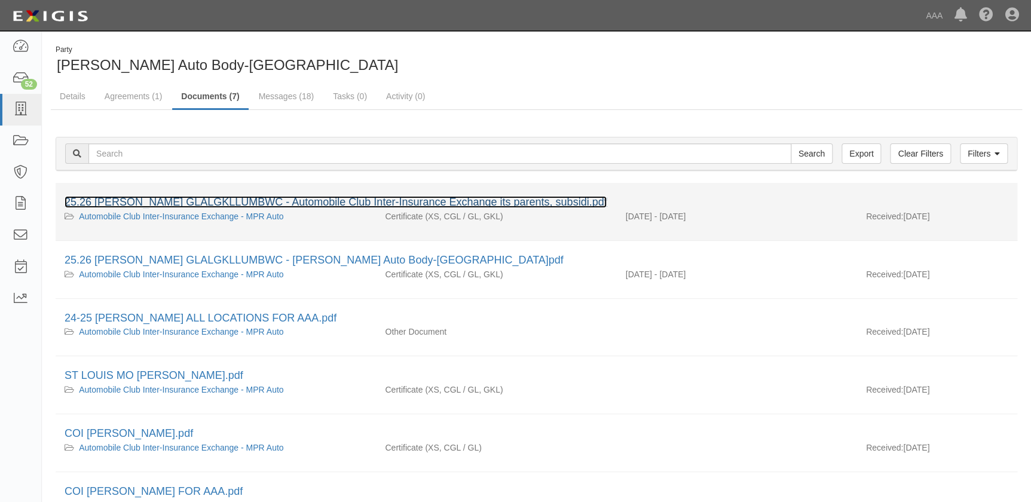
click at [185, 207] on link "25.26 [PERSON_NAME] GLALGKLLUMBWC - Automobile Club Inter-Insurance Exchange it…" at bounding box center [336, 202] width 542 height 12
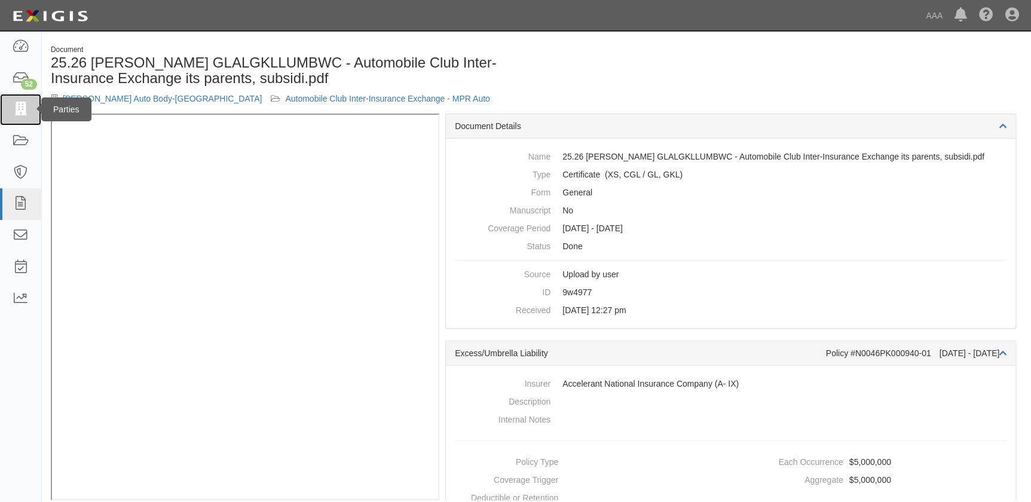
click at [14, 112] on icon at bounding box center [20, 110] width 17 height 14
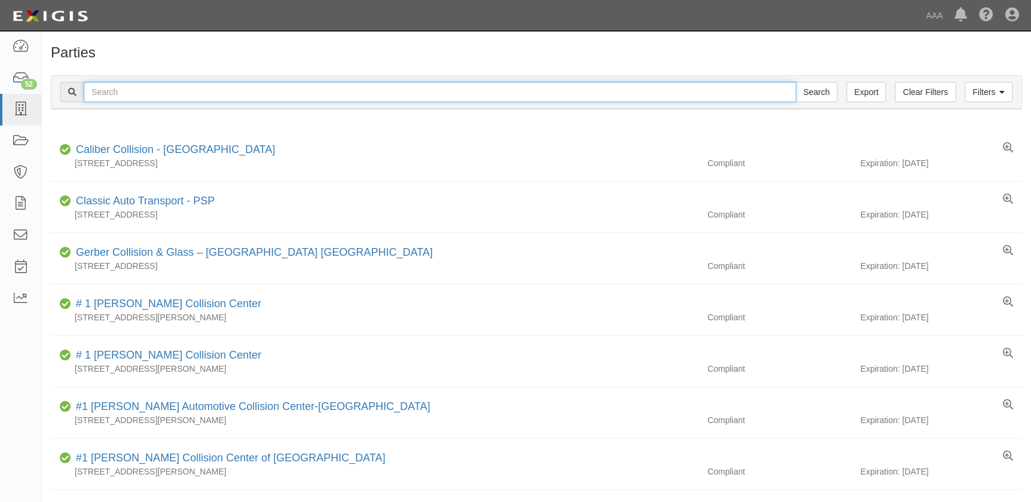
click at [214, 91] on input "text" at bounding box center [440, 92] width 713 height 20
paste input "[PERSON_NAME] Auto Body"
type input "[PERSON_NAME] Auto Body"
click at [796, 82] on input "Search" at bounding box center [817, 92] width 42 height 20
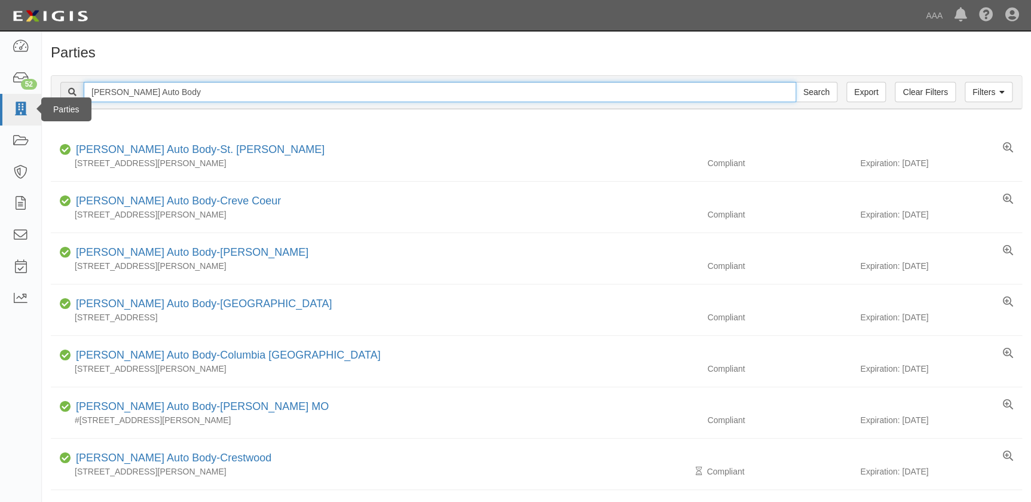
drag, startPoint x: 148, startPoint y: 91, endPoint x: 4, endPoint y: 108, distance: 144.4
click at [17, 103] on body "Toggle navigation Dashboard 52 Inbox Parties Agreements Coverages Documents Mes…" at bounding box center [515, 383] width 1031 height 767
paste input "eacoast Auto Body Inc"
type input "Seacoast Auto Body Inc"
click at [796, 82] on input "Search" at bounding box center [817, 92] width 42 height 20
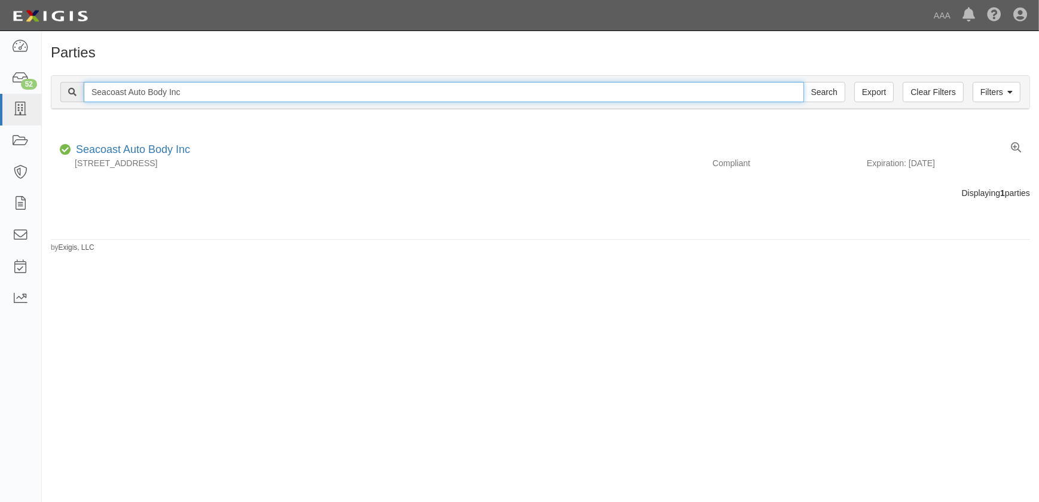
drag, startPoint x: 194, startPoint y: 85, endPoint x: 66, endPoint y: 5, distance: 150.7
click at [62, 102] on div "Seacoast Auto Body Inc Search" at bounding box center [452, 92] width 785 height 20
paste input "bago Lake Collision LLC"
type input "Sebago Lake Collision LLC"
click at [804, 82] on input "Search" at bounding box center [825, 92] width 42 height 20
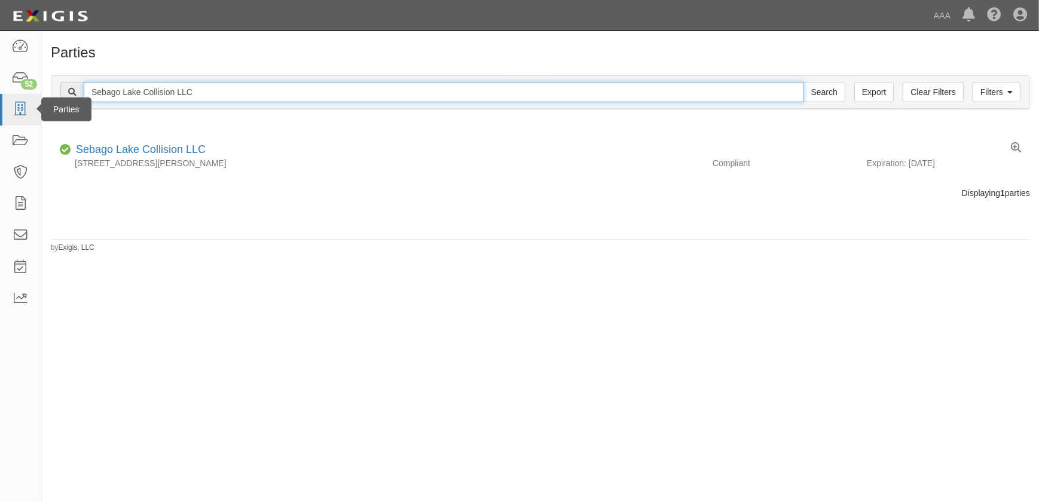
drag, startPoint x: 132, startPoint y: 103, endPoint x: 24, endPoint y: 109, distance: 107.8
click at [24, 109] on body "Toggle navigation Dashboard 52 Inbox Parties Agreements Coverages Documents Mes…" at bounding box center [519, 244] width 1039 height 488
paste input "unroad Collision Center"
type input "Sunroad Collision Center"
click at [804, 82] on input "Search" at bounding box center [825, 92] width 42 height 20
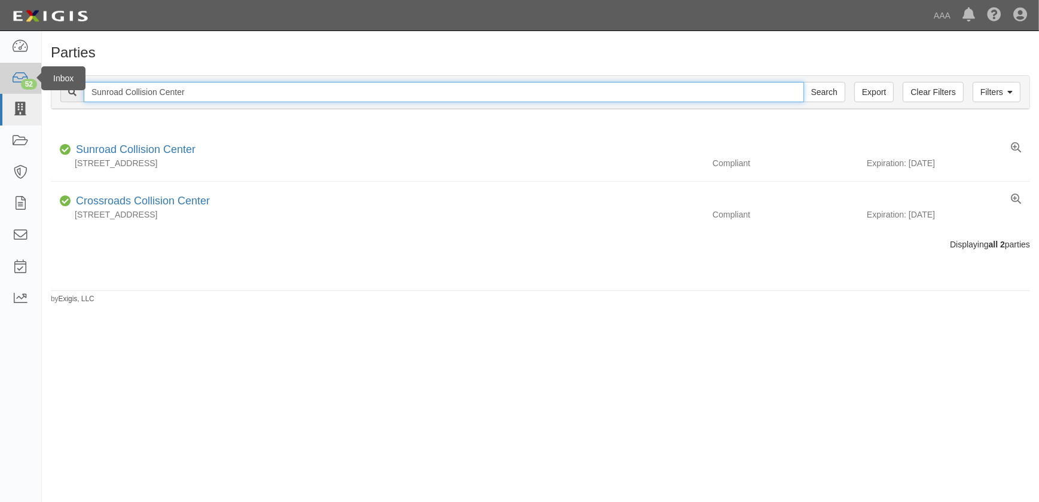
drag, startPoint x: 152, startPoint y: 94, endPoint x: 1, endPoint y: 72, distance: 153.4
click at [16, 103] on body "Toggle navigation Dashboard 52 Inbox Parties Agreements Coverages Documents Mes…" at bounding box center [519, 244] width 1039 height 488
paste input "Toyota of North Hollywood"
type input "Toyota of North Hollywood"
click at [804, 82] on input "Search" at bounding box center [825, 92] width 42 height 20
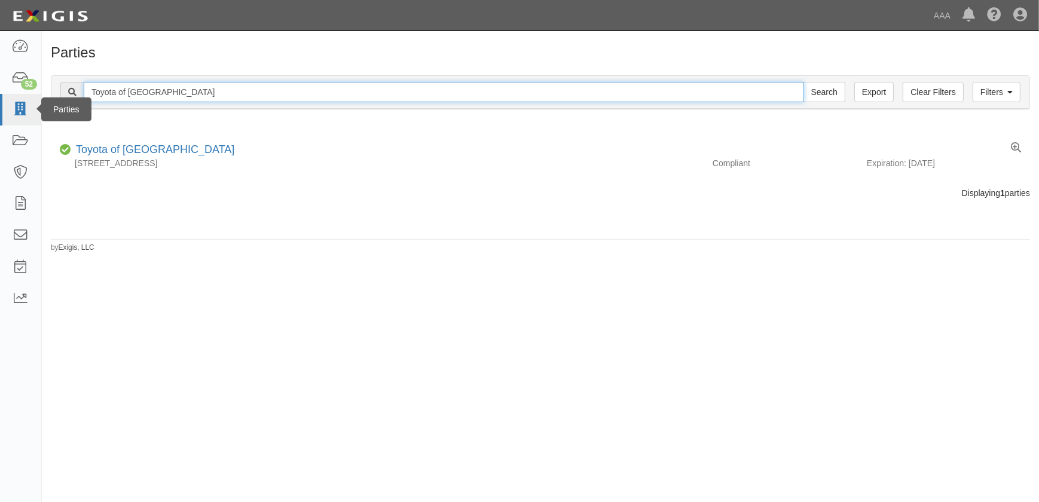
drag, startPoint x: 202, startPoint y: 94, endPoint x: 19, endPoint y: 108, distance: 184.1
click at [19, 108] on body "Toggle navigation Dashboard 52 Inbox Parties Agreements Coverages Documents Mes…" at bounding box center [519, 244] width 1039 height 488
paste input "[PERSON_NAME] Collision Center - Milfor"
type input "[PERSON_NAME] Collision Center - [GEOGRAPHIC_DATA]"
click at [804, 82] on input "Search" at bounding box center [825, 92] width 42 height 20
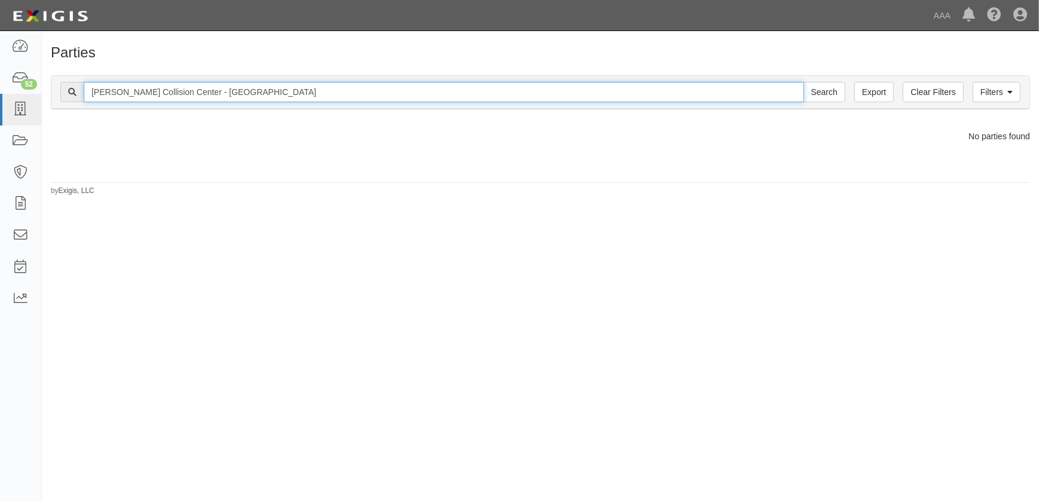
drag, startPoint x: 233, startPoint y: 93, endPoint x: 155, endPoint y: 103, distance: 78.5
click at [155, 103] on div "Filters Clear Filters Export Traynor Collision Center - Milford Search Filters" at bounding box center [540, 92] width 978 height 33
type input "Traynor Collision"
click at [804, 82] on input "Search" at bounding box center [825, 92] width 42 height 20
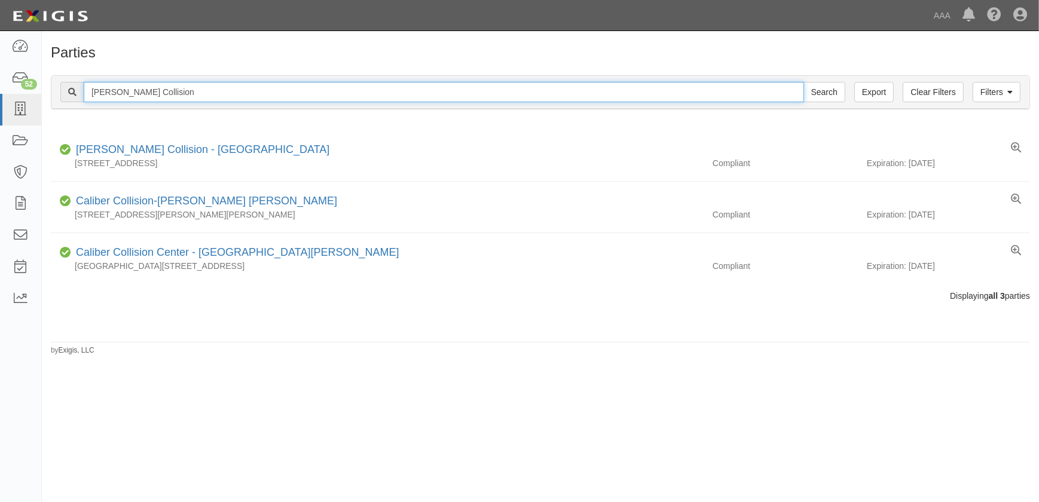
drag, startPoint x: 185, startPoint y: 90, endPoint x: 59, endPoint y: 9, distance: 149.6
click at [54, 91] on div "Filters Clear Filters Export Traynor Collision Search Filters" at bounding box center [540, 92] width 978 height 33
paste input "istar-Chevrolet"
type input "Tristar-Chevrolet"
click at [804, 82] on input "Search" at bounding box center [825, 92] width 42 height 20
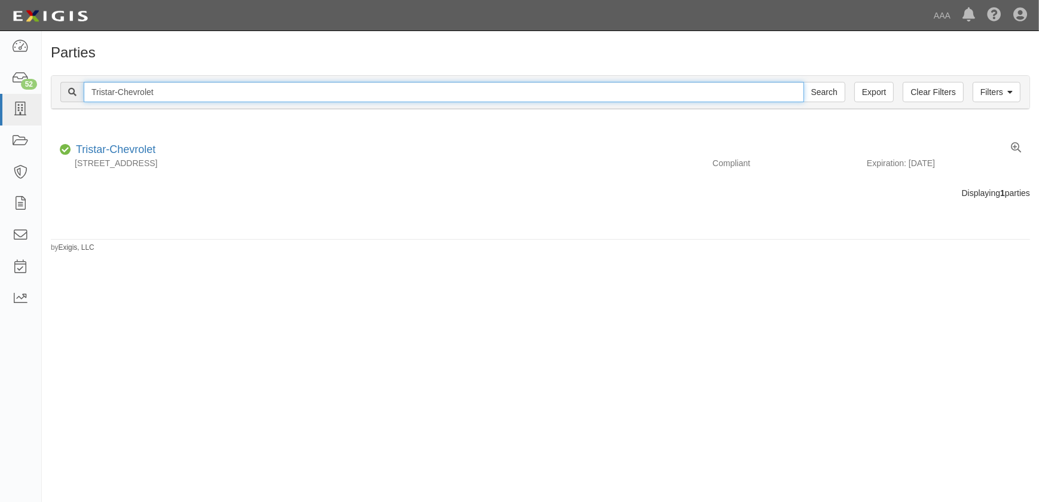
drag, startPoint x: 157, startPoint y: 87, endPoint x: 51, endPoint y: 96, distance: 106.3
click at [51, 96] on div "Filters Clear Filters Export Tristar-Chevrolet Search Filters" at bounding box center [540, 92] width 978 height 33
paste input "Ford"
type input "Tristar-Ford"
click at [804, 82] on input "Search" at bounding box center [825, 92] width 42 height 20
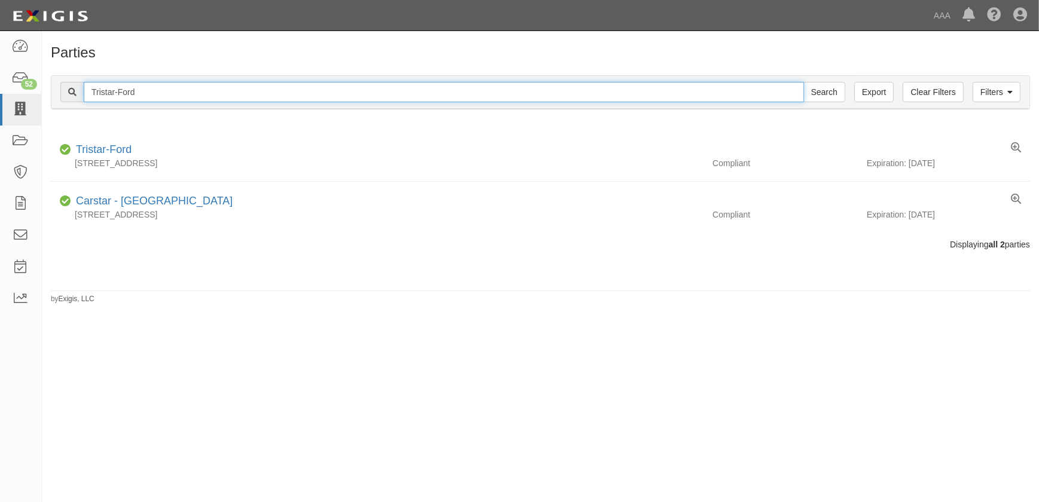
drag, startPoint x: 24, startPoint y: 108, endPoint x: 81, endPoint y: 22, distance: 103.2
click at [33, 92] on body "Toggle navigation Dashboard 52 Inbox Parties Agreements Coverages Documents Mes…" at bounding box center [519, 244] width 1039 height 488
paste input "Vive Collision of Thomaston"
type input "Vive Collision of Thomaston"
click at [804, 82] on input "Search" at bounding box center [825, 92] width 42 height 20
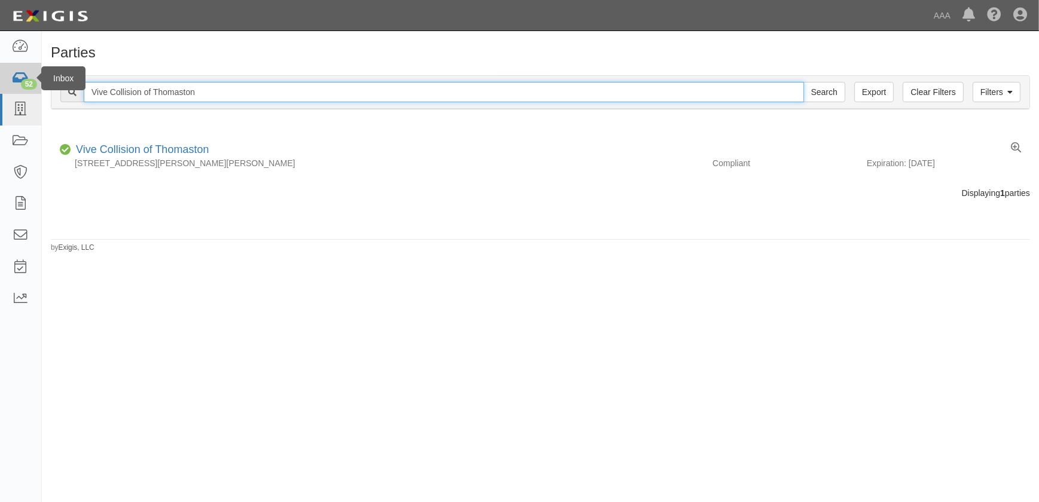
drag, startPoint x: 245, startPoint y: 90, endPoint x: 23, endPoint y: 81, distance: 222.0
click at [23, 81] on body "Toggle navigation Dashboard 52 Inbox Parties Agreements Coverages Documents Mes…" at bounding box center [519, 244] width 1039 height 488
paste input "World Wide Car Service"
type input "World Wide Car Service"
click at [804, 82] on input "Search" at bounding box center [825, 92] width 42 height 20
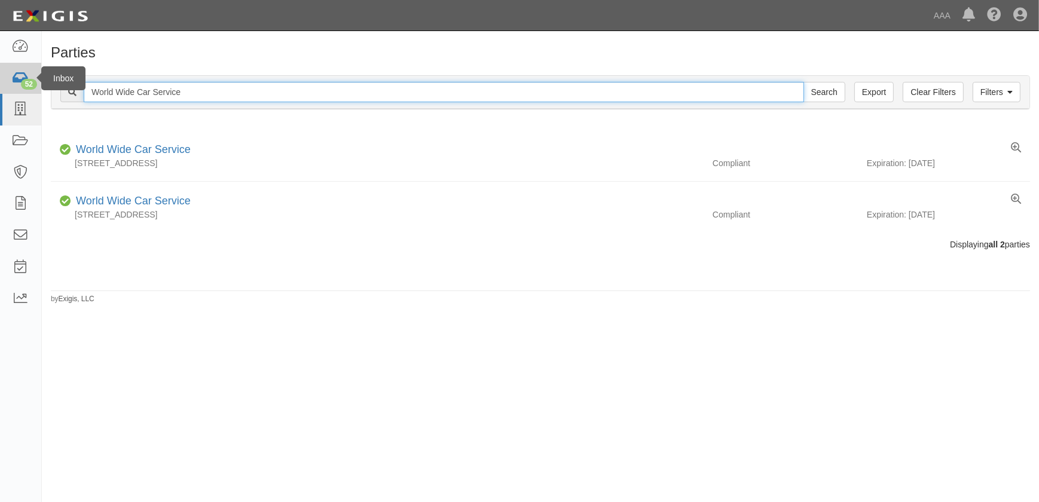
drag, startPoint x: 228, startPoint y: 88, endPoint x: 17, endPoint y: 89, distance: 211.1
click at [20, 90] on body "Toggle navigation Dashboard 52 Inbox Parties Agreements Coverages Documents Mes…" at bounding box center [519, 244] width 1039 height 488
paste input "[PERSON_NAME] Auto Body"
type input "[PERSON_NAME] Auto Body"
click at [804, 82] on input "Search" at bounding box center [825, 92] width 42 height 20
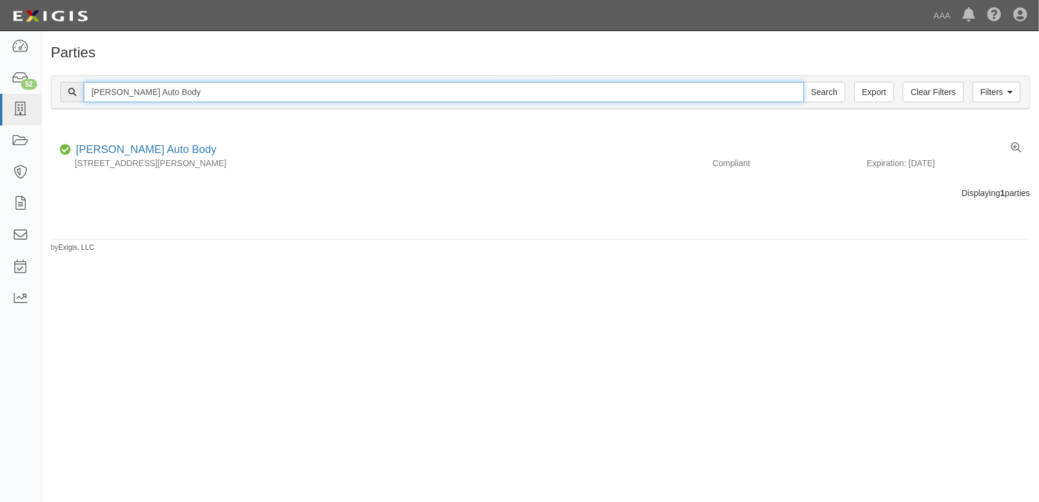
drag, startPoint x: 151, startPoint y: 97, endPoint x: 56, endPoint y: 93, distance: 95.2
click at [65, 99] on div "Hadley Auto Body Search" at bounding box center [452, 92] width 785 height 20
paste input "Xtreme Body & Paint"
type input "Xtreme Body & Paint"
click at [804, 82] on input "Search" at bounding box center [825, 92] width 42 height 20
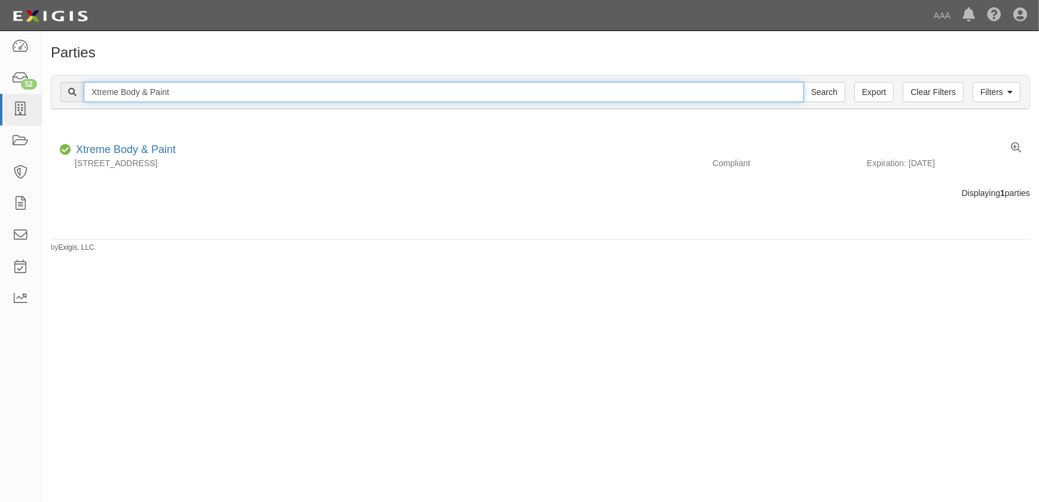
drag, startPoint x: 194, startPoint y: 88, endPoint x: 1, endPoint y: 18, distance: 206.0
click at [62, 97] on div "Xtreme Body & Paint Search" at bounding box center [452, 92] width 785 height 20
paste input "[PERSON_NAME] Collision-[PERSON_NAME]"
type input "[PERSON_NAME] Collision-[PERSON_NAME]"
click at [804, 82] on input "Search" at bounding box center [825, 92] width 42 height 20
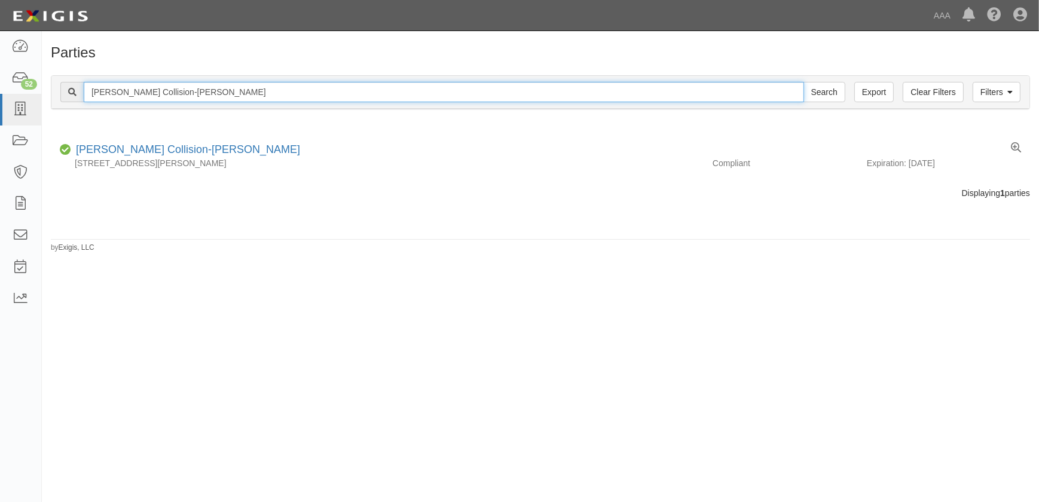
drag, startPoint x: 218, startPoint y: 102, endPoint x: 62, endPoint y: 97, distance: 155.5
click at [62, 97] on div "[PERSON_NAME] Collision-[PERSON_NAME] Search" at bounding box center [452, 92] width 785 height 20
paste input "Kaizen Collision - Lompoc"
type input "Kaizen Collision - Lompoc"
click at [804, 82] on input "Search" at bounding box center [825, 92] width 42 height 20
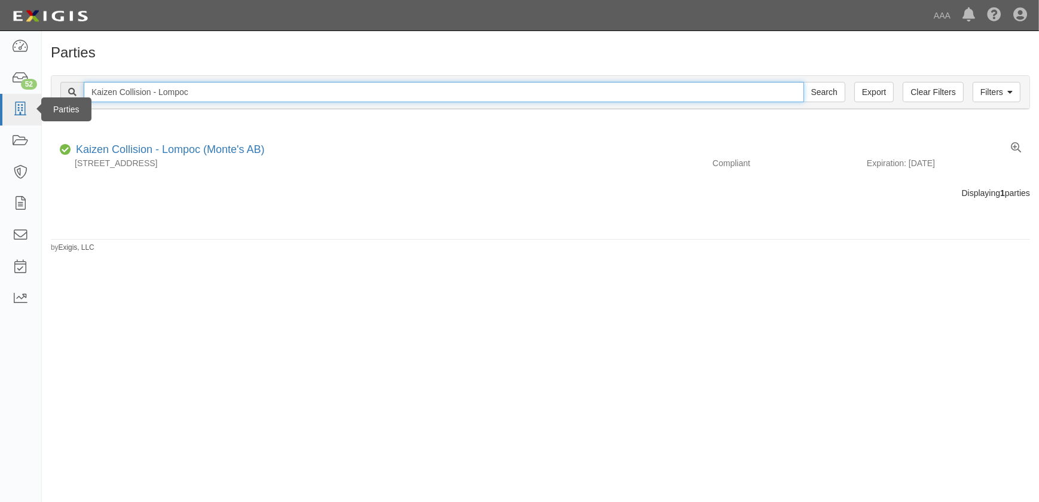
drag, startPoint x: 193, startPoint y: 94, endPoint x: 0, endPoint y: 99, distance: 192.6
click at [6, 104] on body "Toggle navigation Dashboard 52 Inbox Parties Agreements Coverages Documents Mes…" at bounding box center [519, 244] width 1039 height 488
paste input "Westside Lexus"
type input "Westside Lexus"
click at [804, 82] on input "Search" at bounding box center [825, 92] width 42 height 20
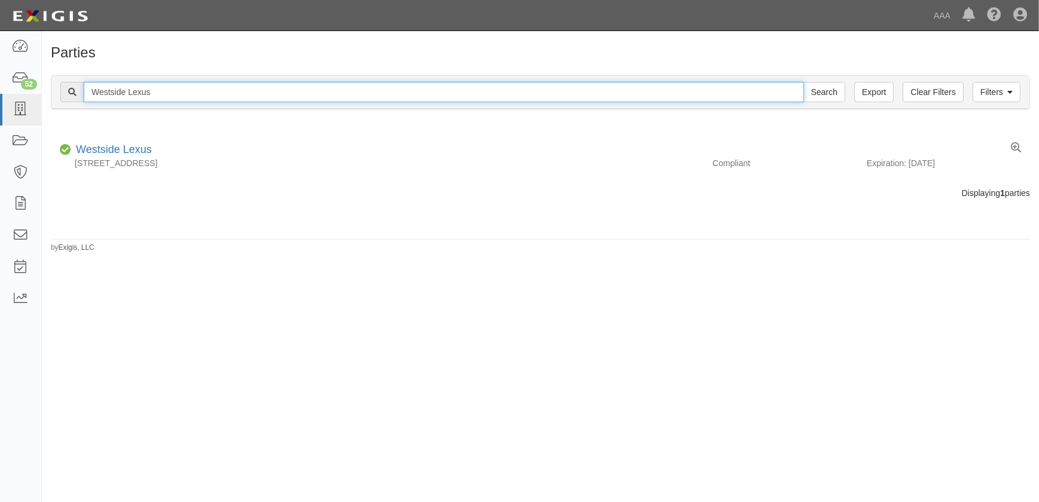
drag, startPoint x: 156, startPoint y: 90, endPoint x: 78, endPoint y: 88, distance: 78.3
click at [81, 97] on div "Westside Lexus Search" at bounding box center [452, 92] width 785 height 20
type input "m"
type input "collision unlimited"
click at [804, 82] on input "Search" at bounding box center [825, 92] width 42 height 20
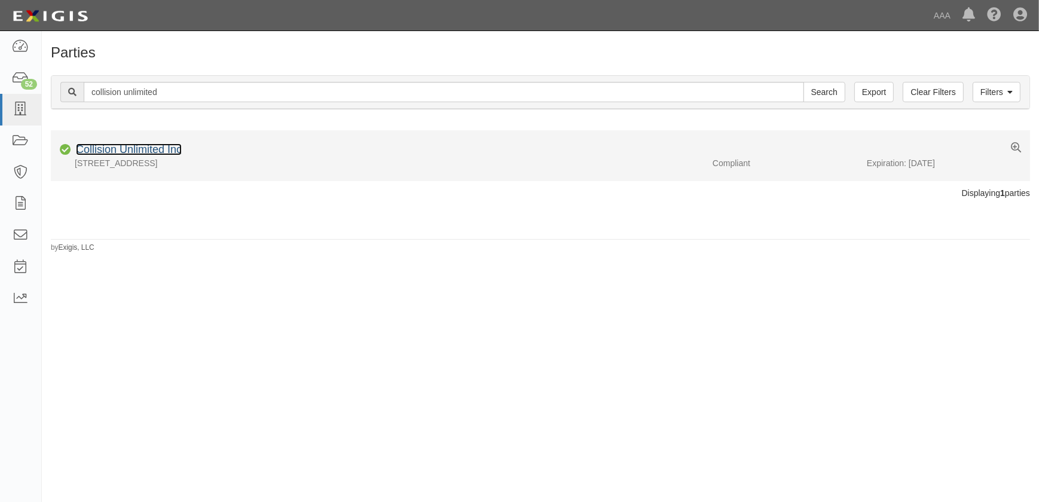
click at [163, 150] on link "Collision Unlimited Inc" at bounding box center [129, 150] width 106 height 12
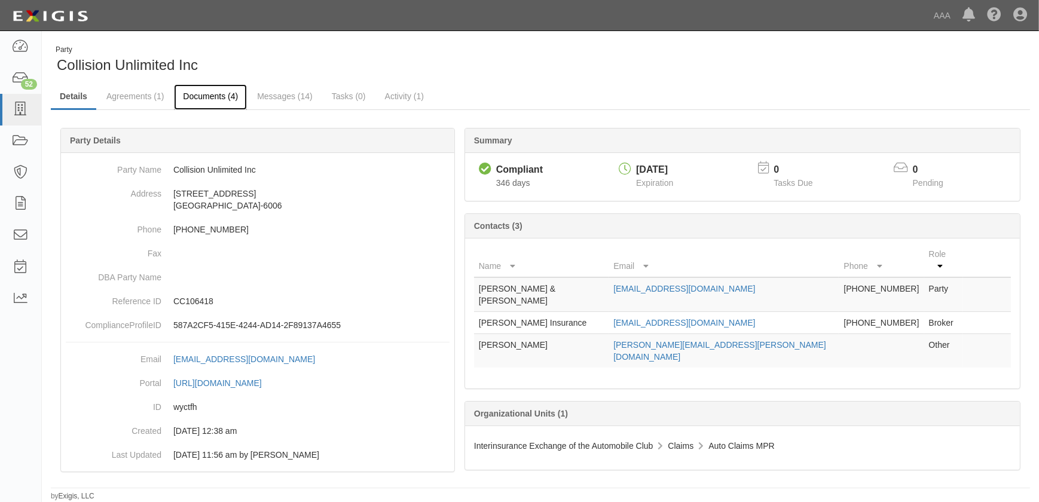
click at [210, 93] on link "Documents (4)" at bounding box center [210, 97] width 73 height 26
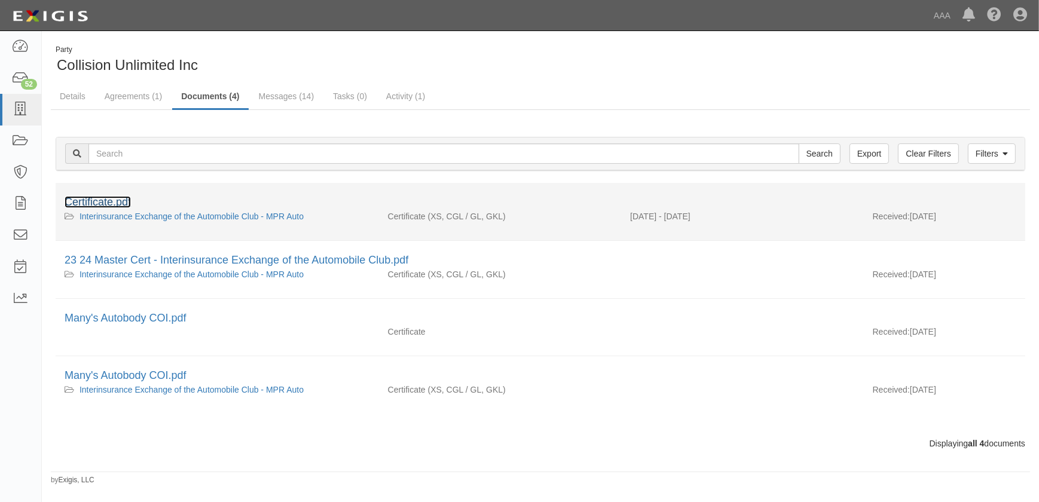
click at [115, 205] on link "Certificate.pdf" at bounding box center [98, 202] width 66 height 12
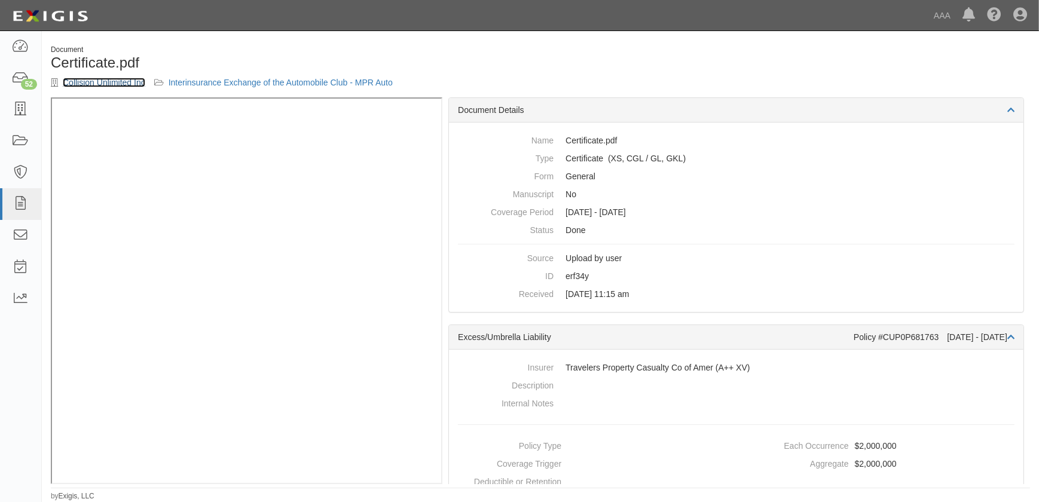
click at [71, 81] on link "Collision Unlimited Inc" at bounding box center [104, 83] width 83 height 10
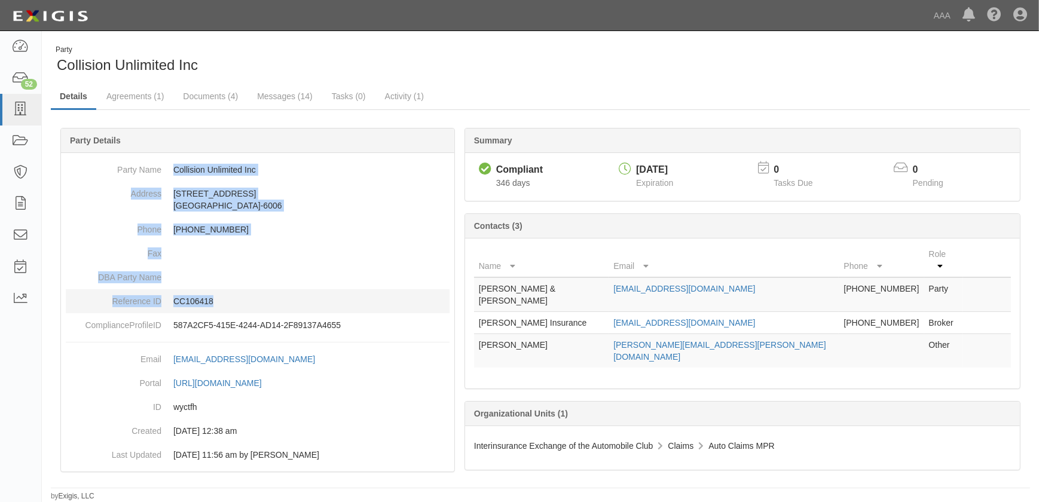
drag, startPoint x: 173, startPoint y: 170, endPoint x: 292, endPoint y: 292, distance: 170.4
click at [292, 292] on dl "Party Name Collision Unlimited Inc Address [STREET_ADDRESS][PHONE_NUMBER] Phone…" at bounding box center [258, 247] width 384 height 179
copy dl "Collision Unlimited Inc Address [STREET_ADDRESS][PHONE_NUMBER] Phone [PHONE_NUM…"
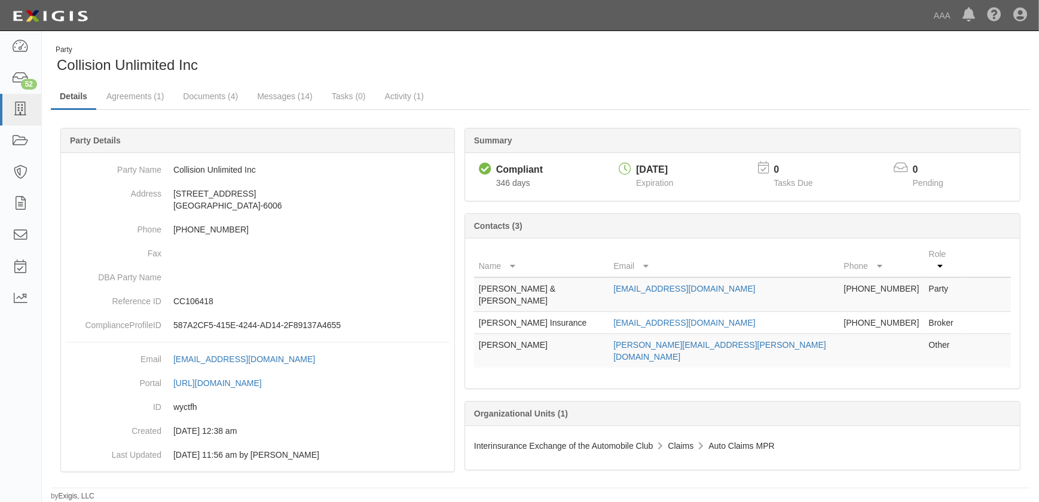
click at [386, 60] on div "Party Collision Unlimited Inc" at bounding box center [291, 60] width 481 height 30
click at [628, 65] on div "Party Collision Unlimited Inc" at bounding box center [540, 60] width 997 height 30
click at [19, 114] on icon at bounding box center [20, 110] width 17 height 14
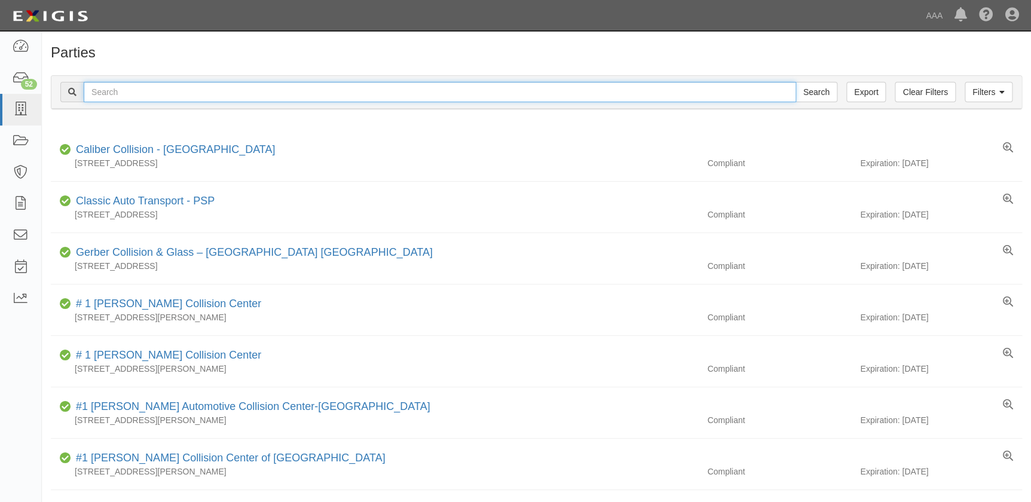
click at [145, 96] on input "text" at bounding box center [440, 92] width 713 height 20
type input "[PERSON_NAME]"
click at [796, 82] on input "Search" at bounding box center [817, 92] width 42 height 20
